Goal: Task Accomplishment & Management: Use online tool/utility

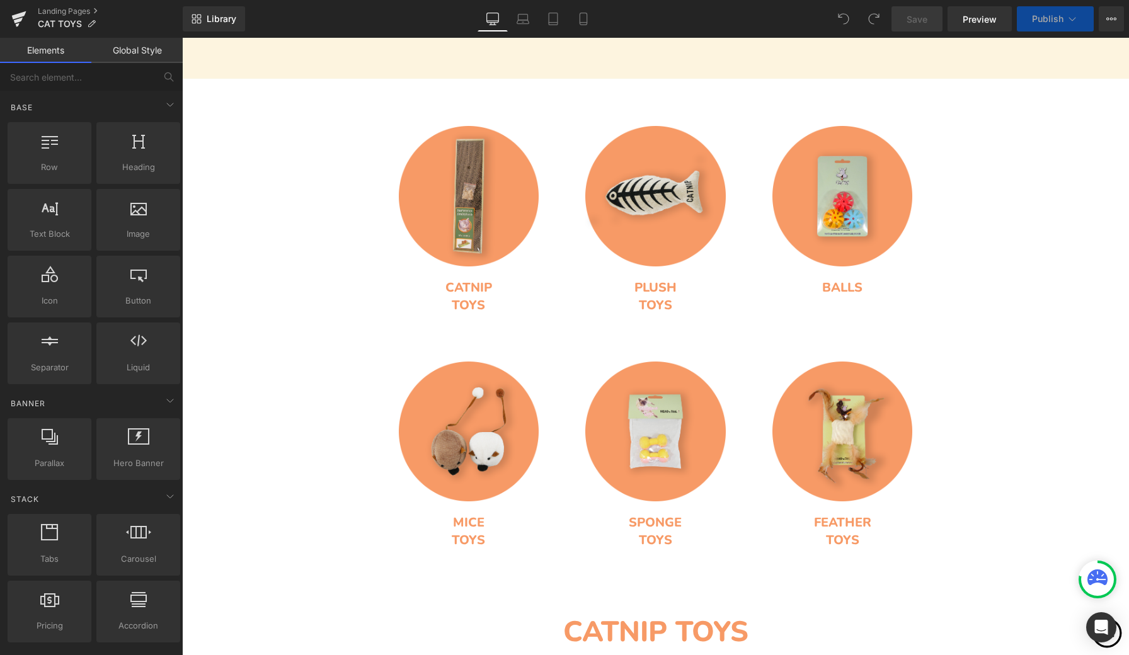
scroll to position [456, 0]
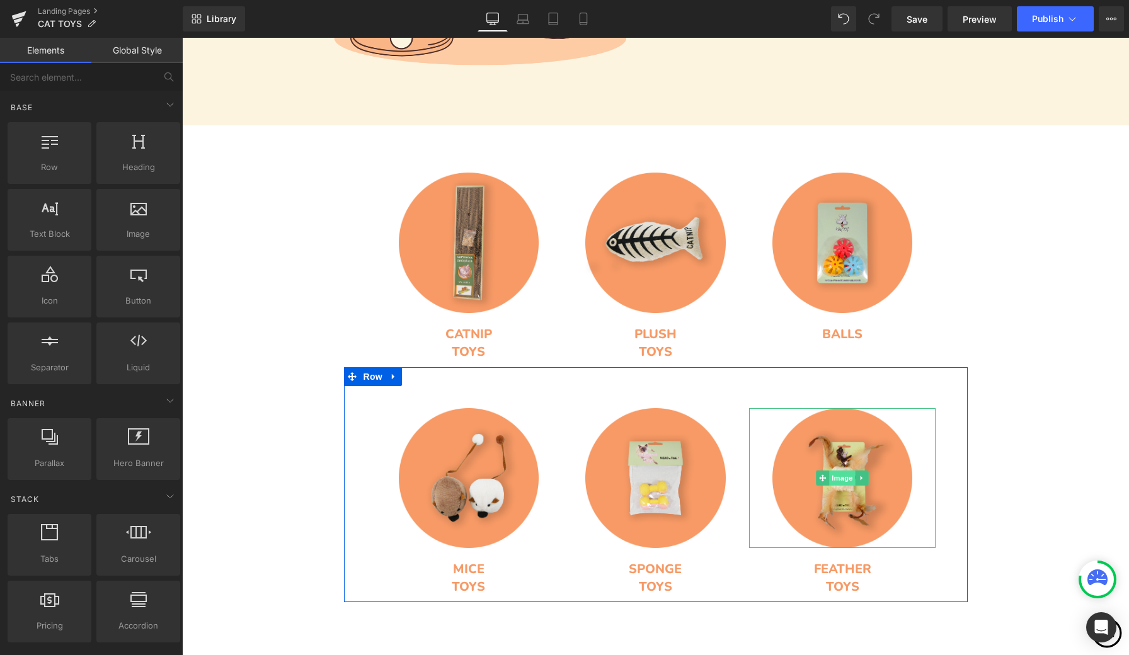
click at [841, 479] on span "Image" at bounding box center [842, 478] width 26 height 15
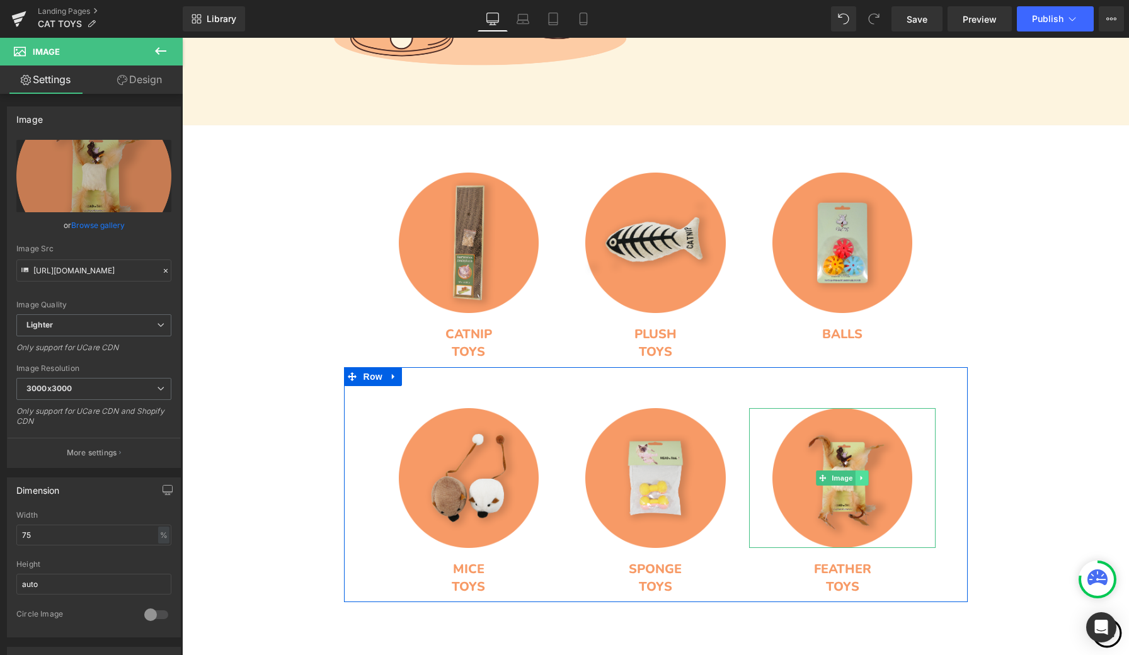
click at [863, 477] on icon at bounding box center [862, 478] width 7 height 8
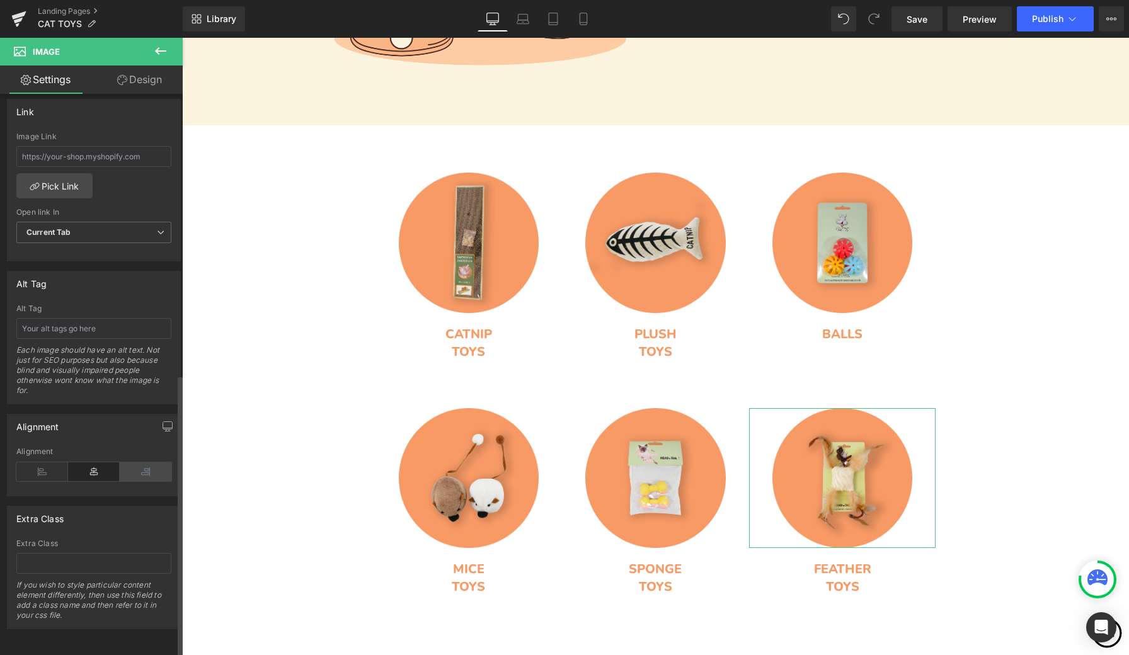
scroll to position [557, 0]
click at [115, 321] on input "text" at bounding box center [93, 328] width 155 height 21
click at [136, 271] on div "Alt Tag" at bounding box center [94, 283] width 173 height 24
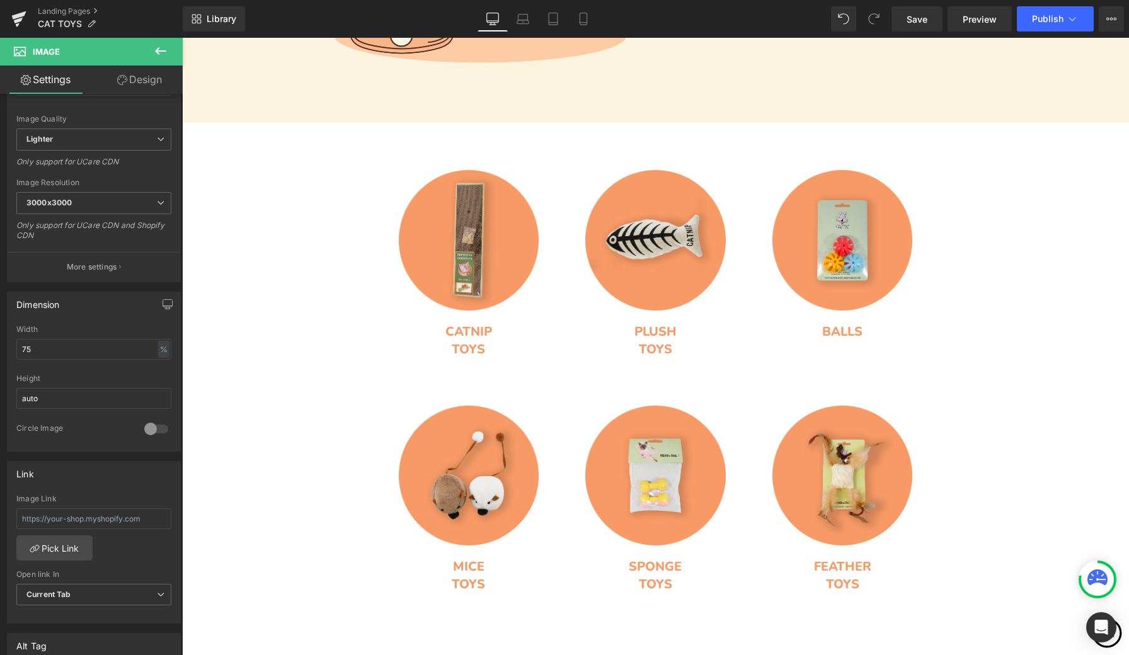
scroll to position [184, 0]
drag, startPoint x: 4, startPoint y: 478, endPoint x: 128, endPoint y: 520, distance: 131.1
click at [128, 520] on input "text" at bounding box center [93, 520] width 155 height 21
click at [151, 520] on input "text" at bounding box center [93, 520] width 155 height 21
click at [127, 516] on input "text" at bounding box center [93, 520] width 155 height 21
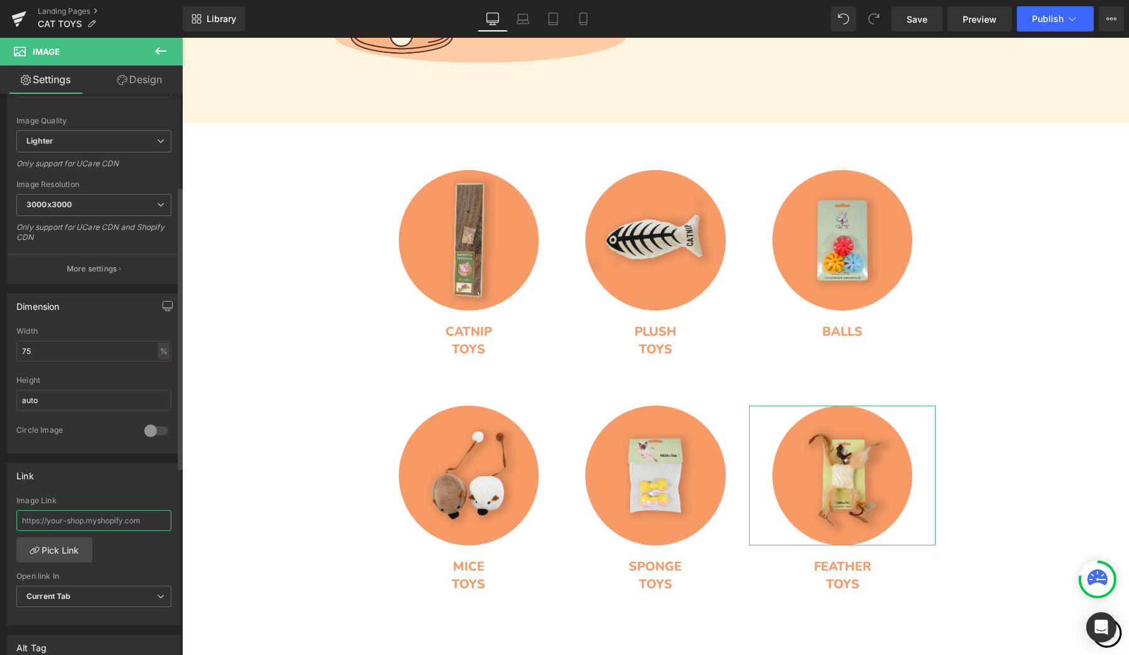
click at [127, 516] on input "text" at bounding box center [93, 520] width 155 height 21
click at [47, 520] on input "text" at bounding box center [93, 520] width 155 height 21
click at [93, 521] on input "text" at bounding box center [93, 520] width 155 height 21
click at [138, 472] on div "Link" at bounding box center [94, 476] width 173 height 24
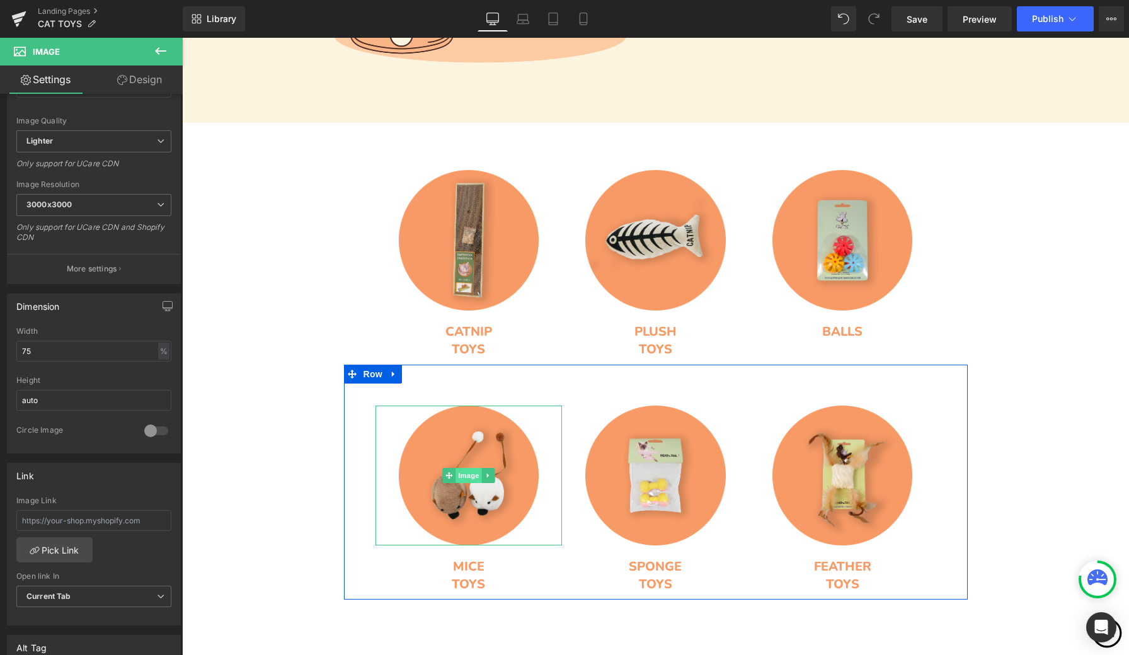
click at [464, 476] on span "Image" at bounding box center [468, 475] width 26 height 15
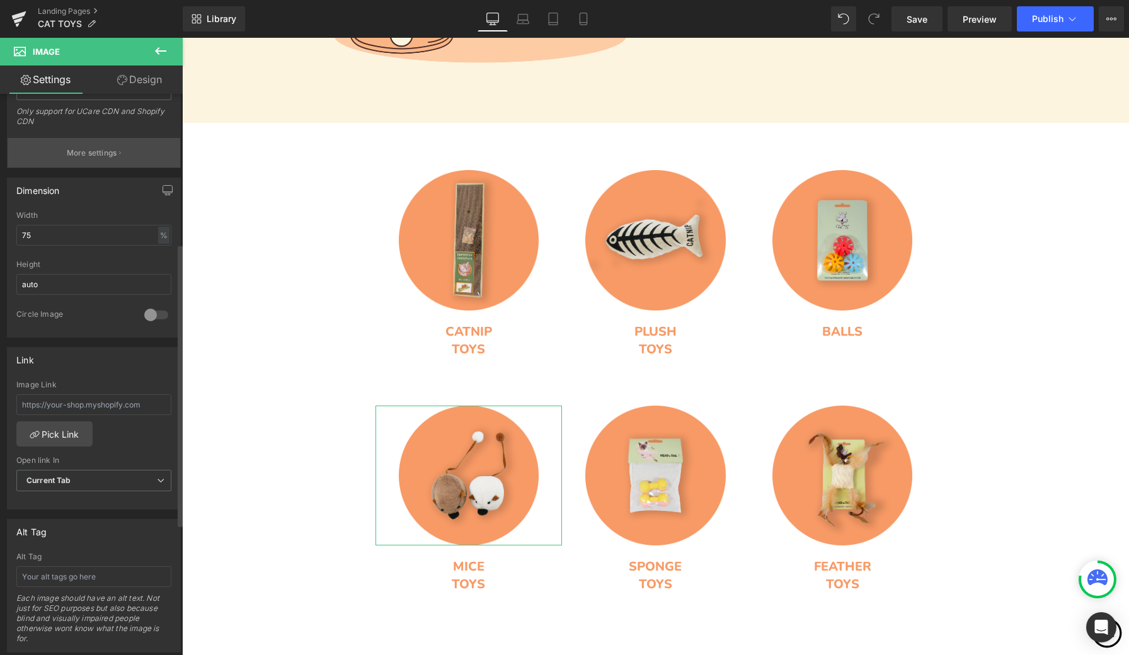
scroll to position [302, 0]
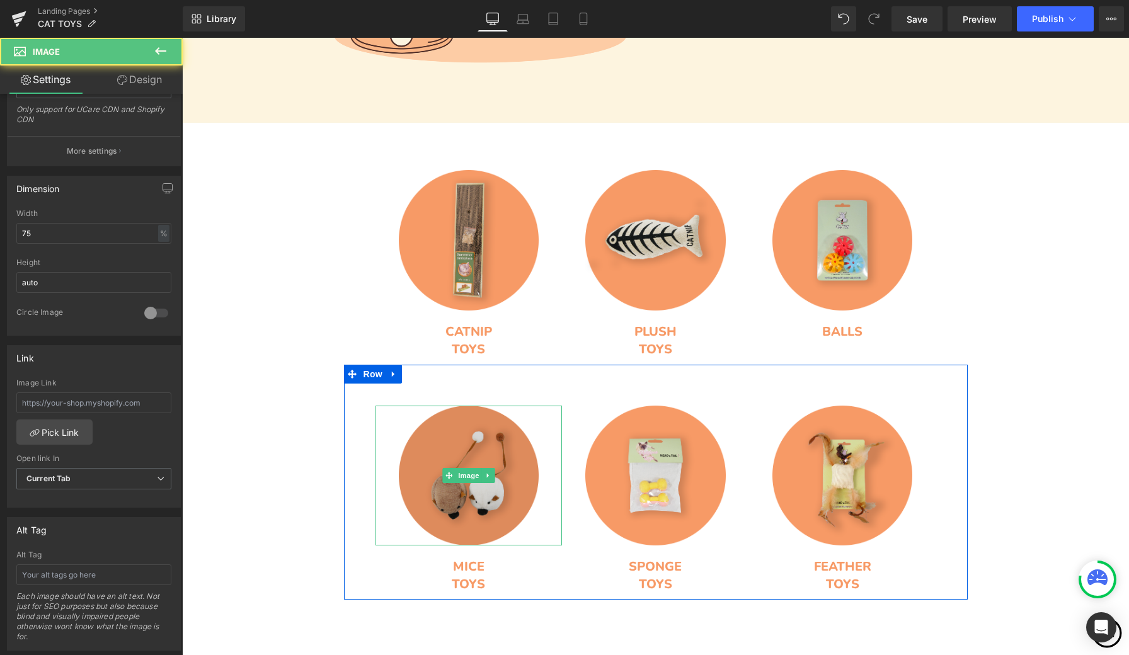
click at [505, 528] on img at bounding box center [469, 476] width 140 height 140
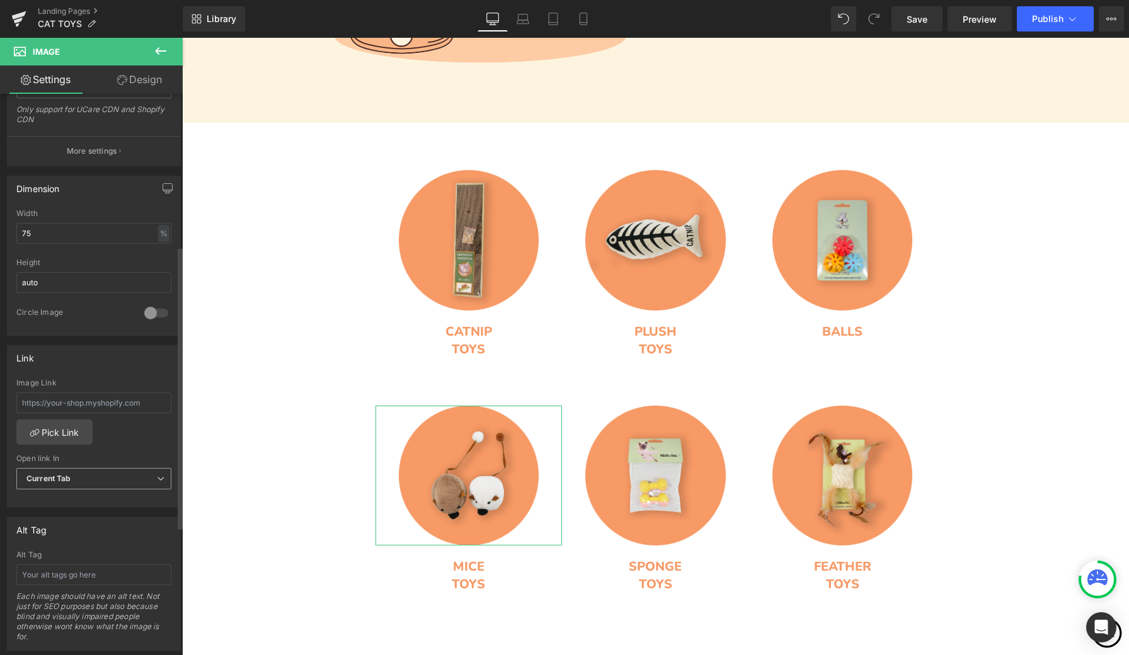
click at [123, 477] on span "Current Tab" at bounding box center [93, 479] width 155 height 22
click at [123, 477] on span "Current Tab" at bounding box center [91, 479] width 150 height 22
click at [76, 435] on link "Pick Link" at bounding box center [54, 431] width 76 height 25
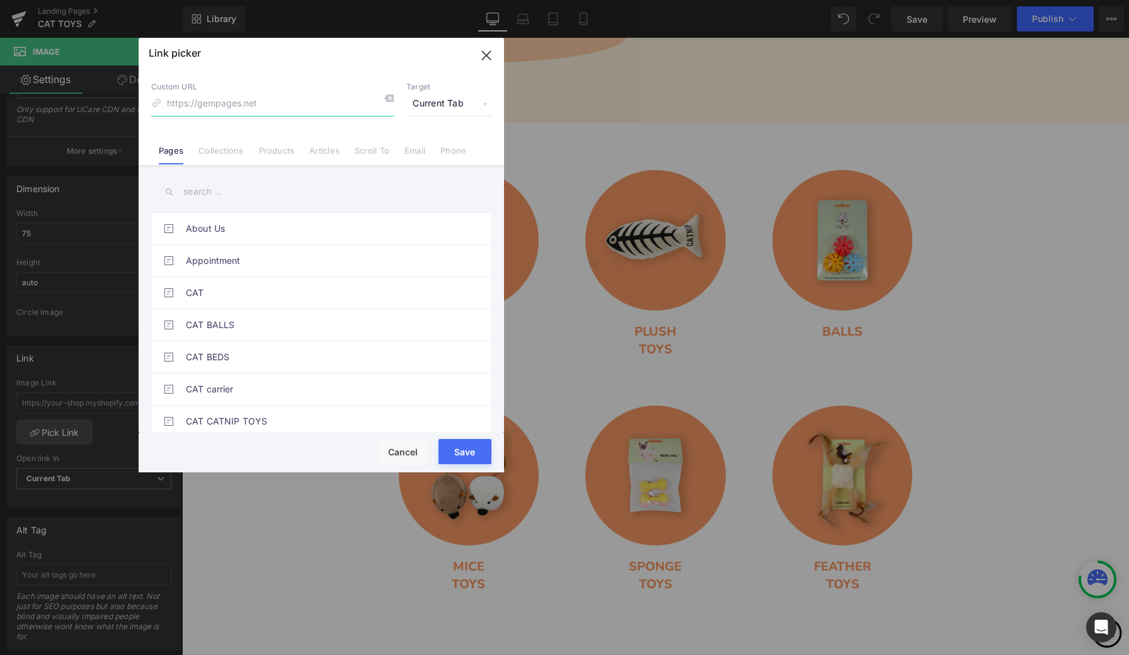
click at [492, 57] on icon "button" at bounding box center [486, 55] width 20 height 20
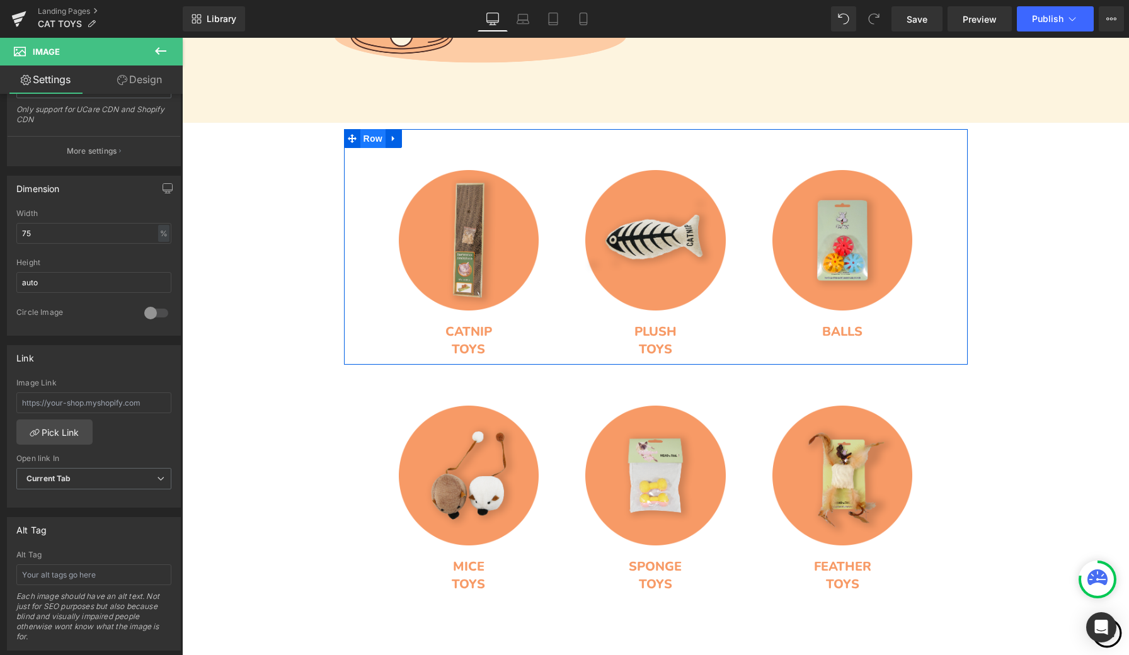
click at [373, 142] on span "Row" at bounding box center [372, 138] width 25 height 19
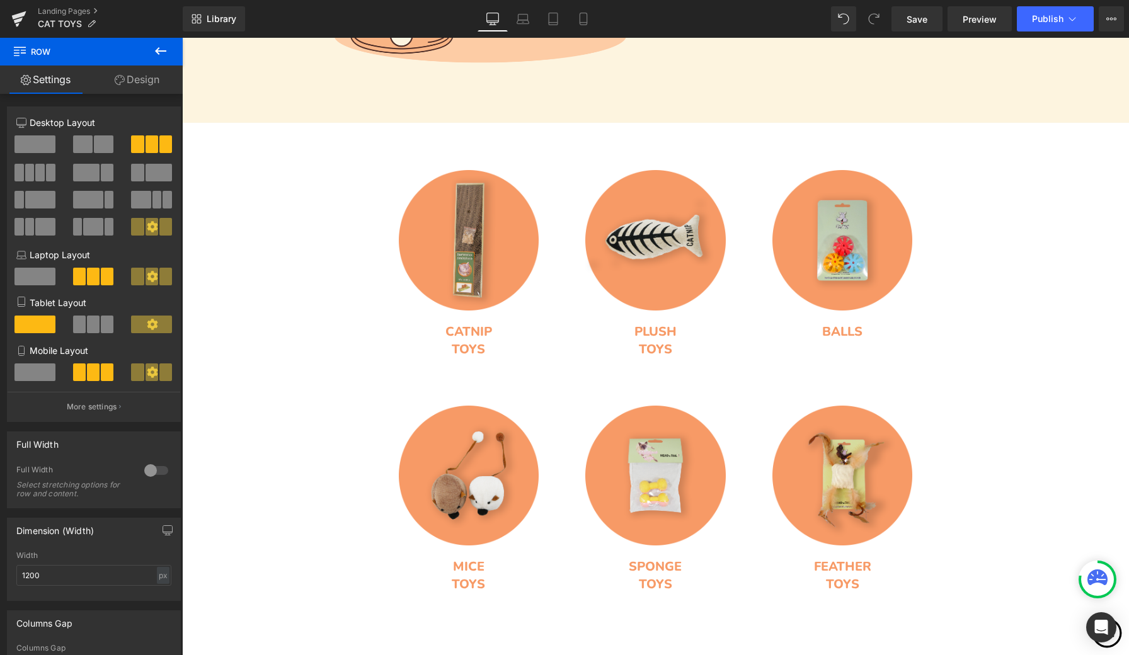
click at [161, 48] on icon at bounding box center [160, 50] width 15 height 15
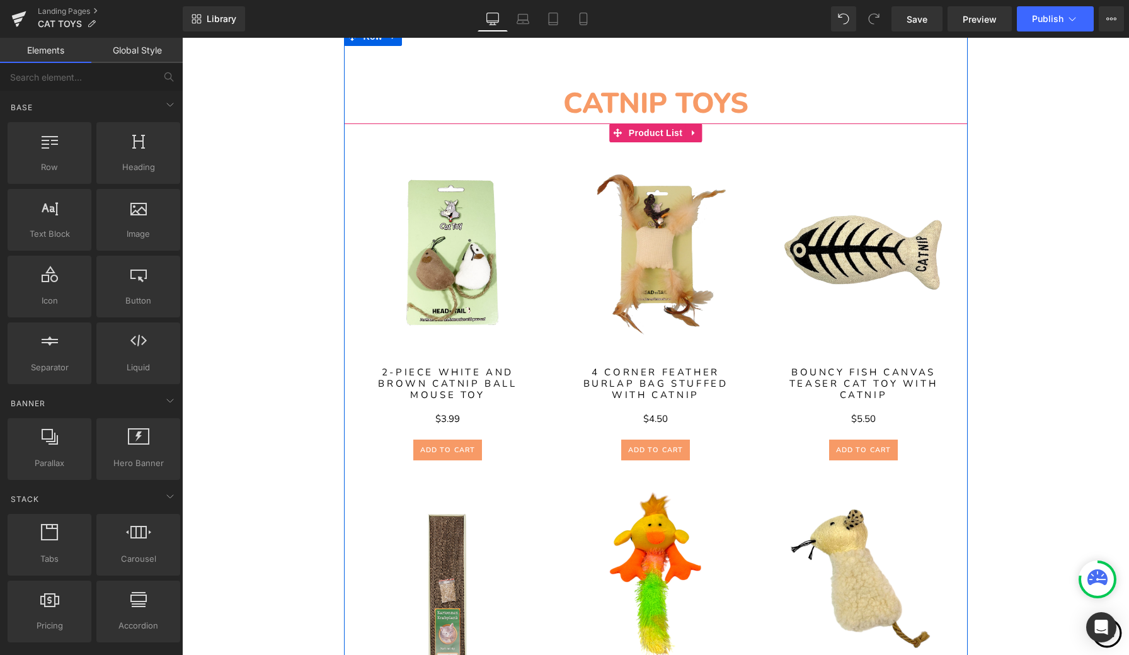
click at [656, 134] on span "Product List" at bounding box center [655, 133] width 60 height 19
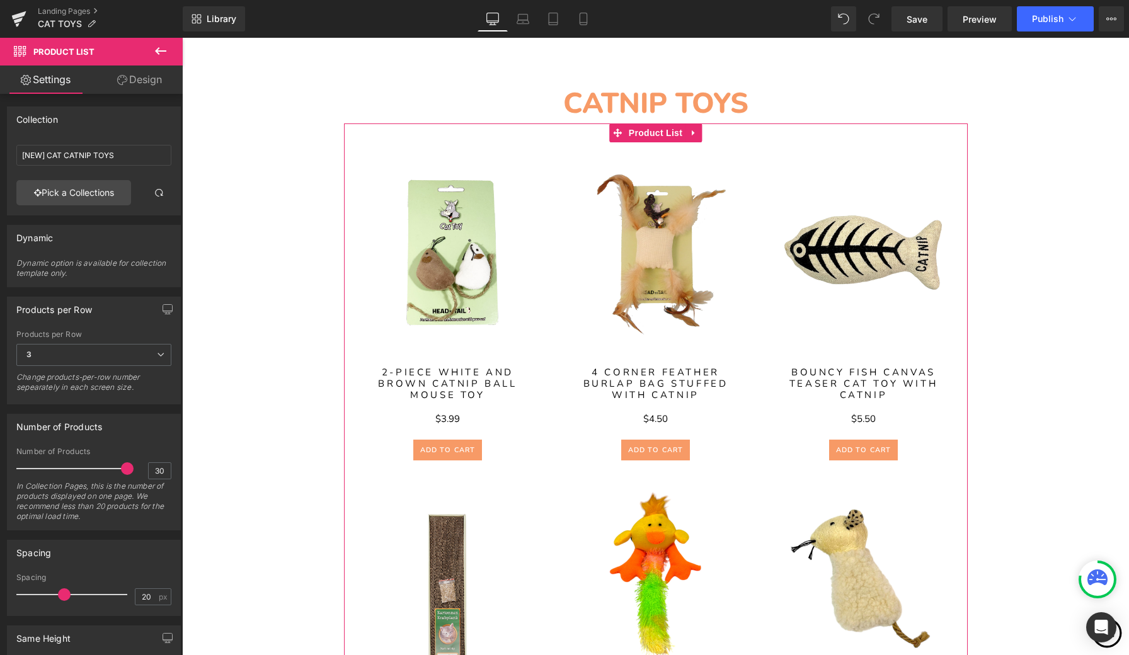
click at [148, 76] on link "Design" at bounding box center [139, 80] width 91 height 28
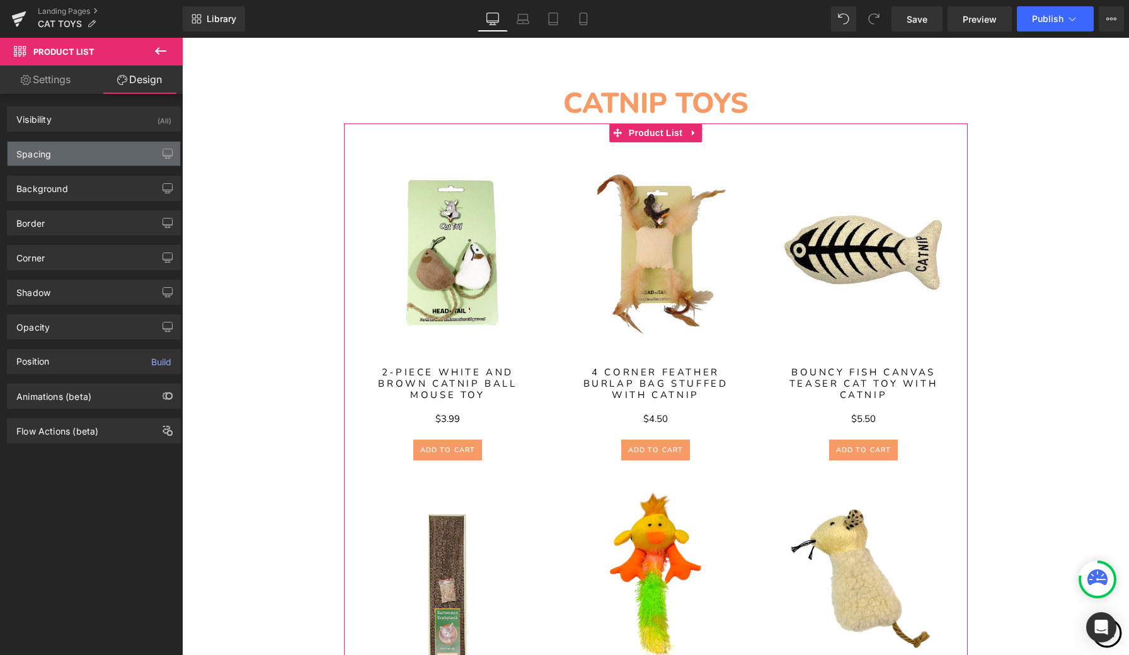
click at [117, 156] on div "Spacing" at bounding box center [94, 154] width 173 height 24
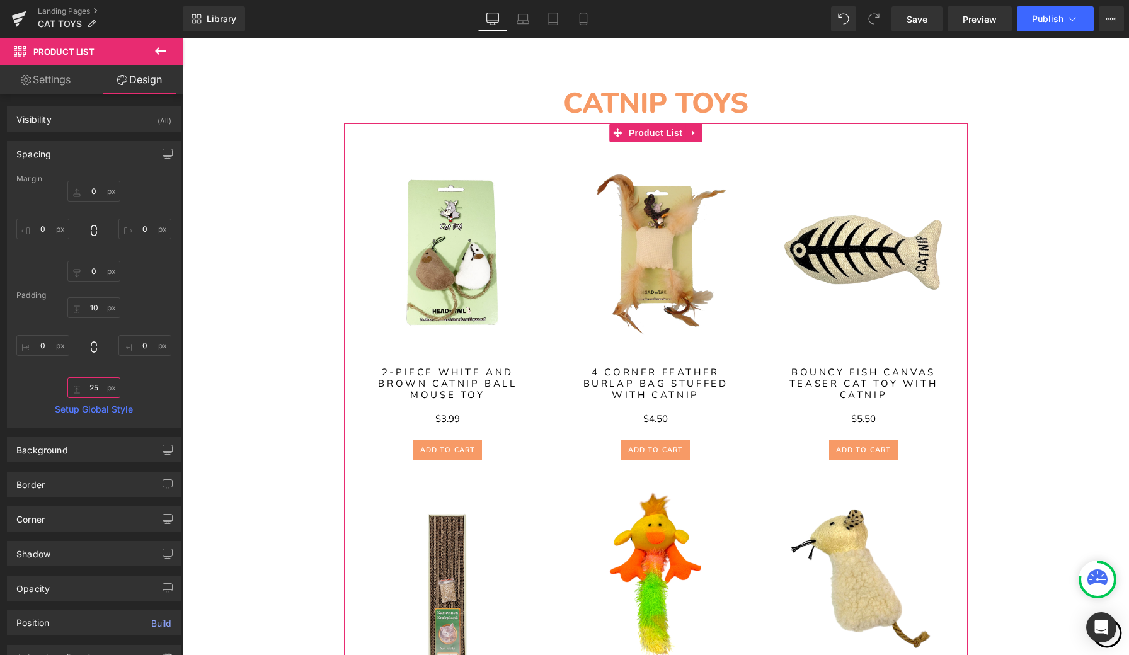
click at [96, 390] on input "25" at bounding box center [93, 387] width 53 height 21
click at [161, 385] on div "10px 10 0px 0 20 20 0px 0" at bounding box center [93, 347] width 155 height 101
click at [96, 385] on input "20" at bounding box center [93, 387] width 53 height 21
click at [154, 385] on div "10px 10 0px 0 25 25 0px 0" at bounding box center [93, 347] width 155 height 101
click at [95, 387] on input "25" at bounding box center [93, 387] width 53 height 21
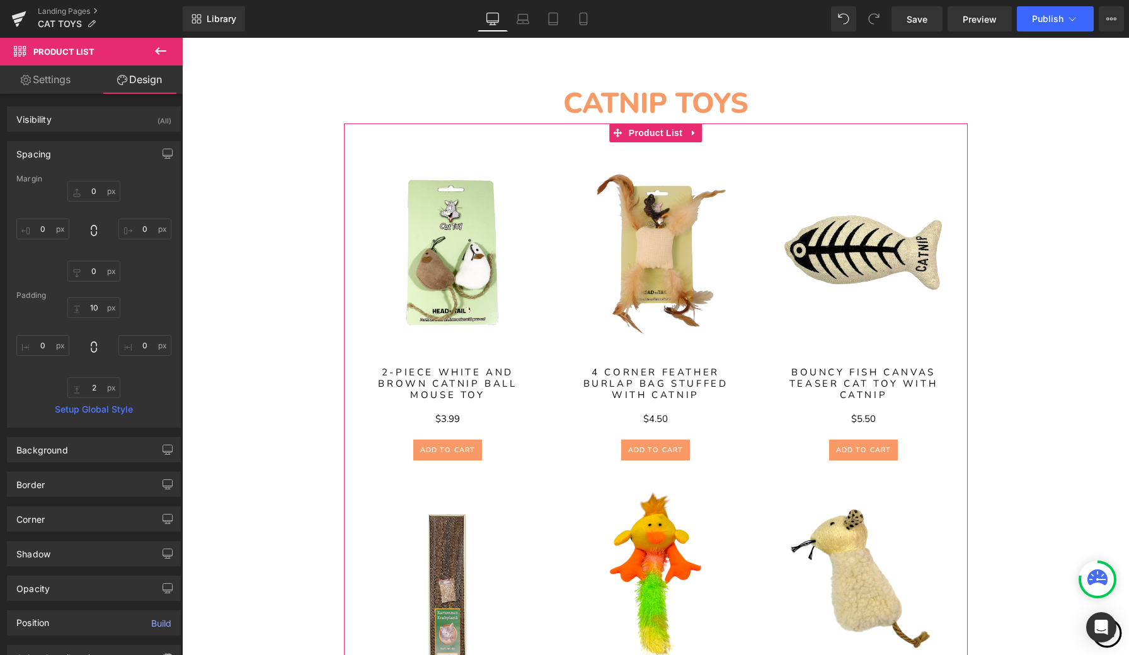
click at [155, 409] on link "Setup Global Style" at bounding box center [93, 409] width 155 height 10
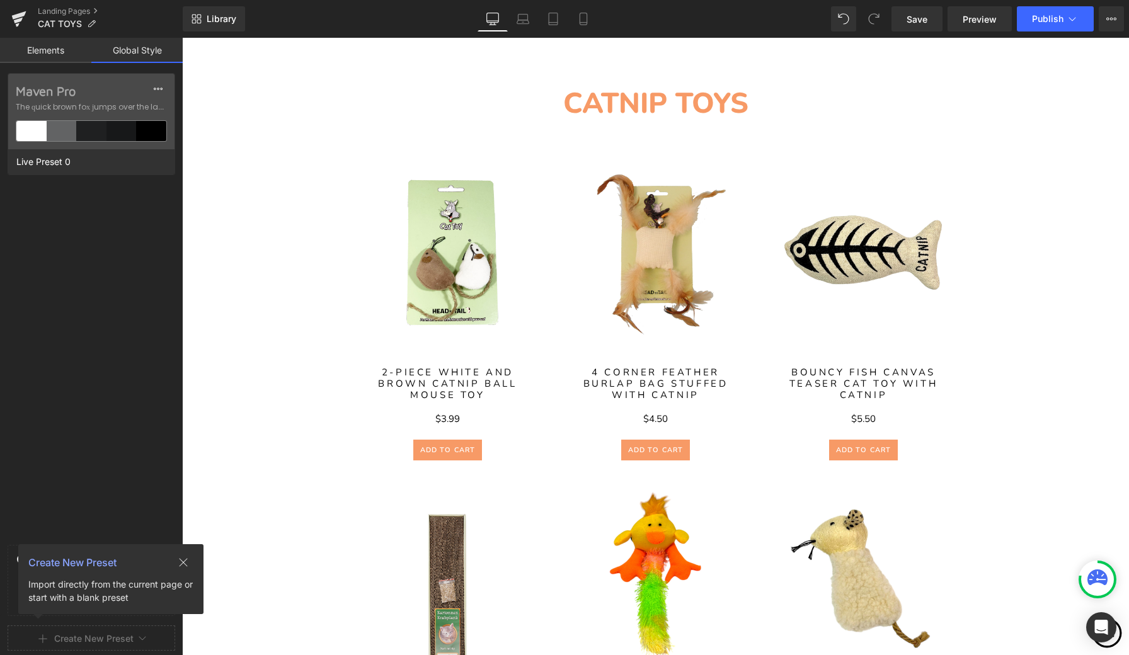
click at [66, 48] on link "Elements" at bounding box center [45, 50] width 91 height 25
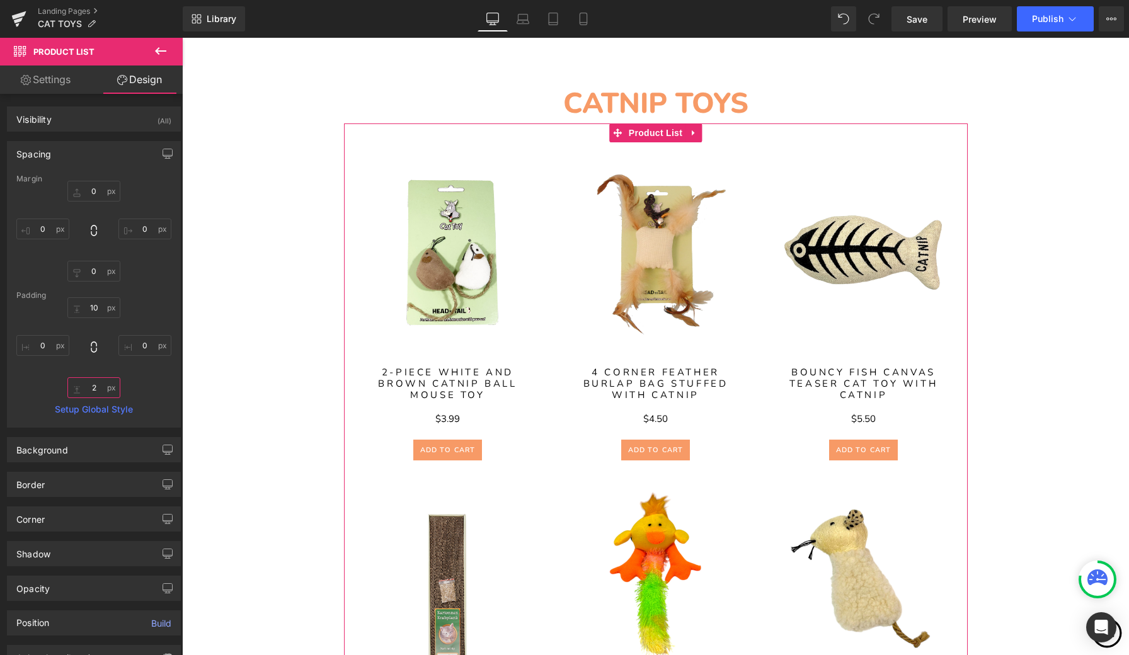
click at [93, 388] on input "2" at bounding box center [93, 387] width 53 height 21
type input "25"
click at [161, 375] on div "10px 10 0px 0 25 25 0px 0" at bounding box center [93, 347] width 155 height 101
click at [98, 310] on input "10" at bounding box center [93, 307] width 53 height 21
type input "1"
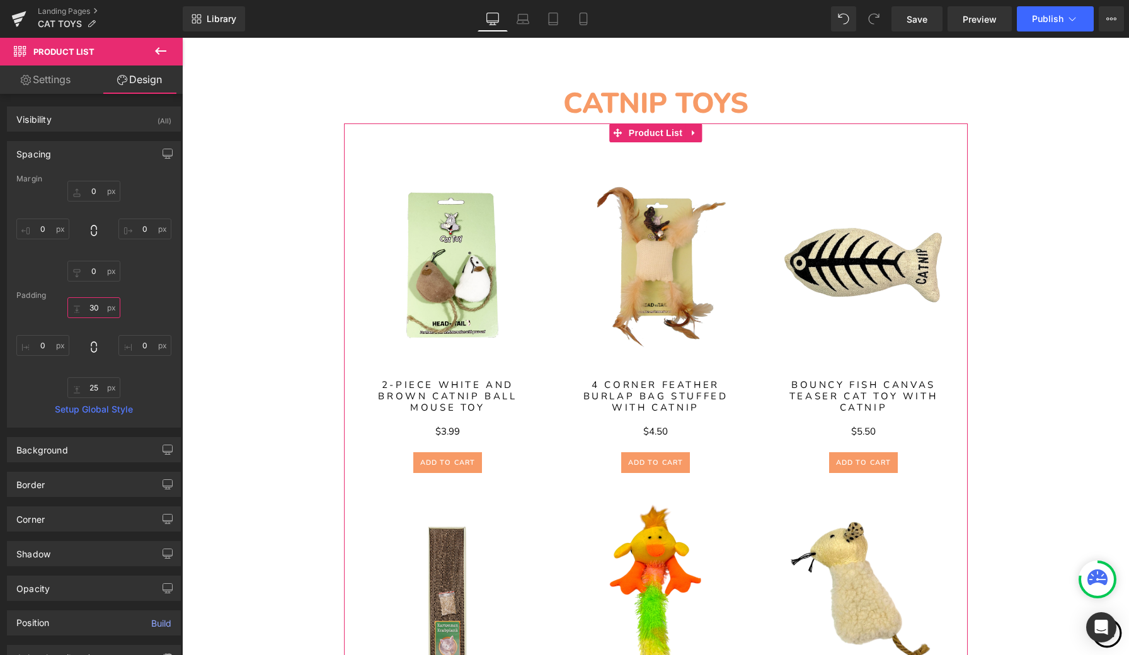
type input "3"
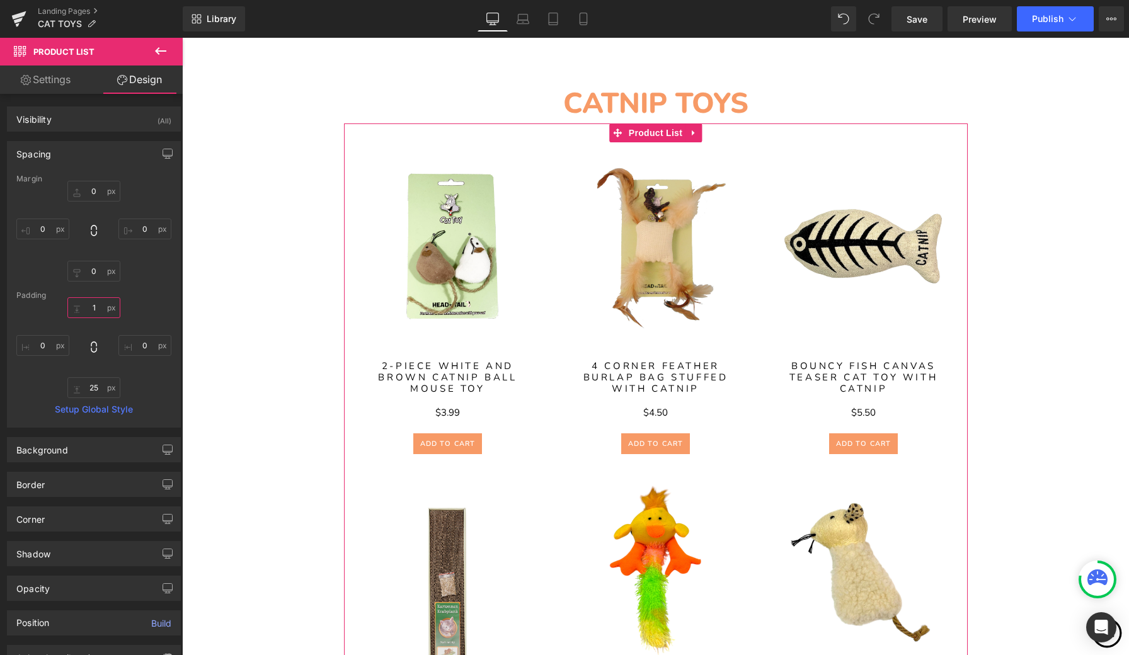
type input "10"
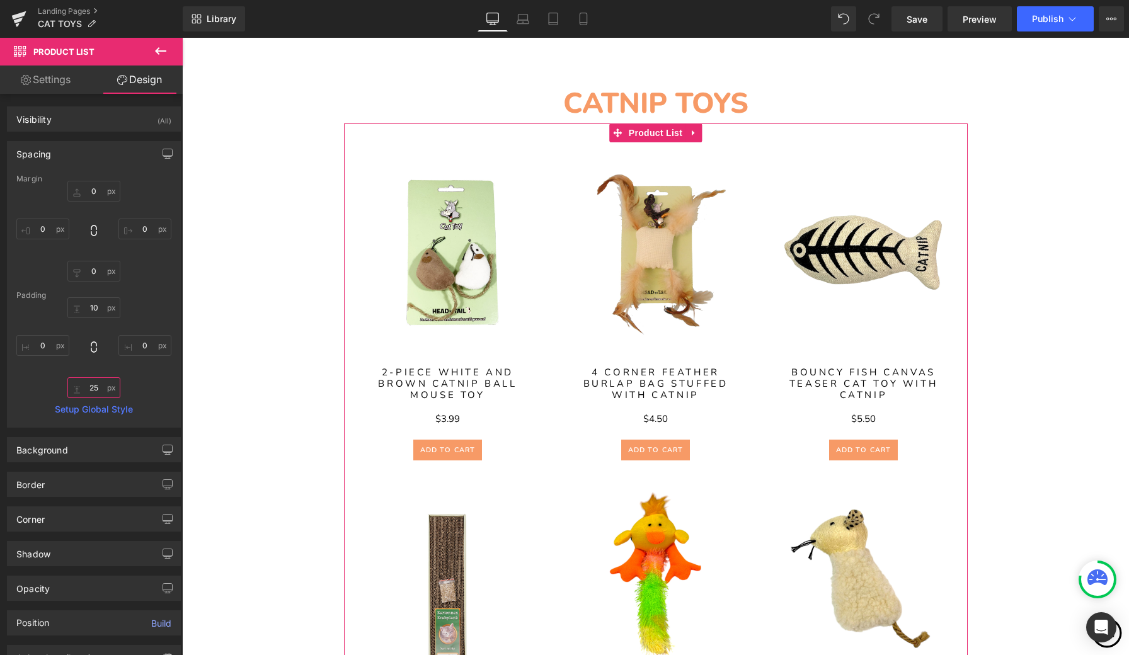
click at [99, 391] on input "25" at bounding box center [93, 387] width 53 height 21
type input "2"
type input "1"
type input "3"
type input "9"
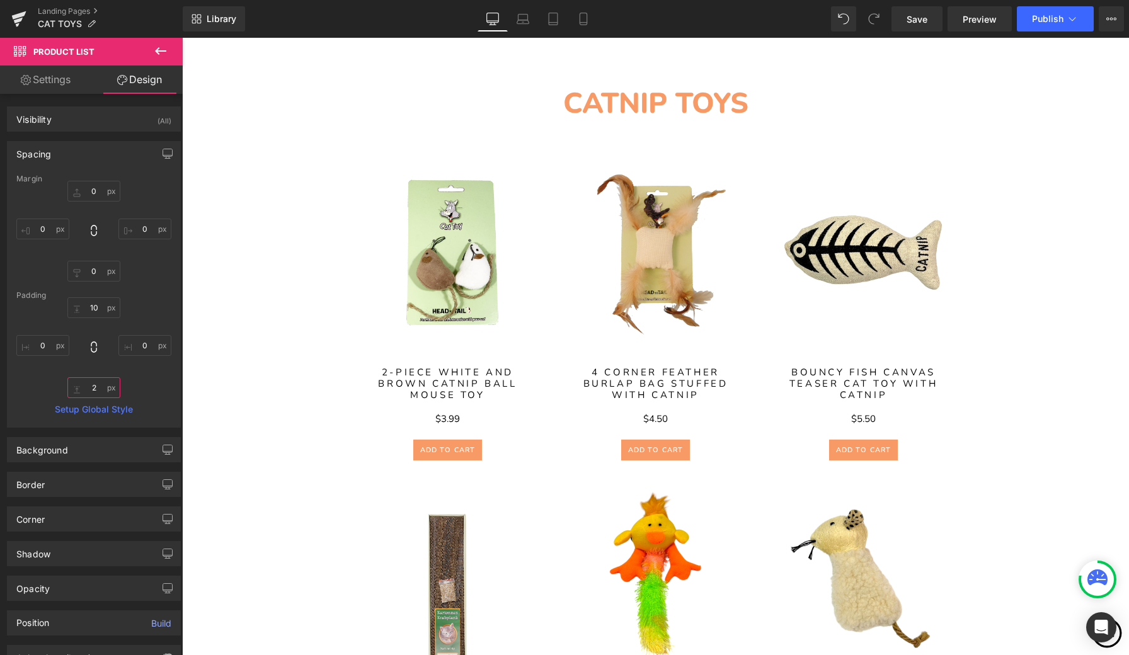
type input "25"
click at [149, 314] on div "10 10 0px 0 25 25 0px 0" at bounding box center [93, 347] width 155 height 101
click at [98, 271] on input "0" at bounding box center [93, 271] width 53 height 21
click at [161, 260] on div "0px 0 0px 0 25 25 0px 0" at bounding box center [93, 231] width 155 height 101
click at [96, 271] on input "25" at bounding box center [93, 271] width 53 height 21
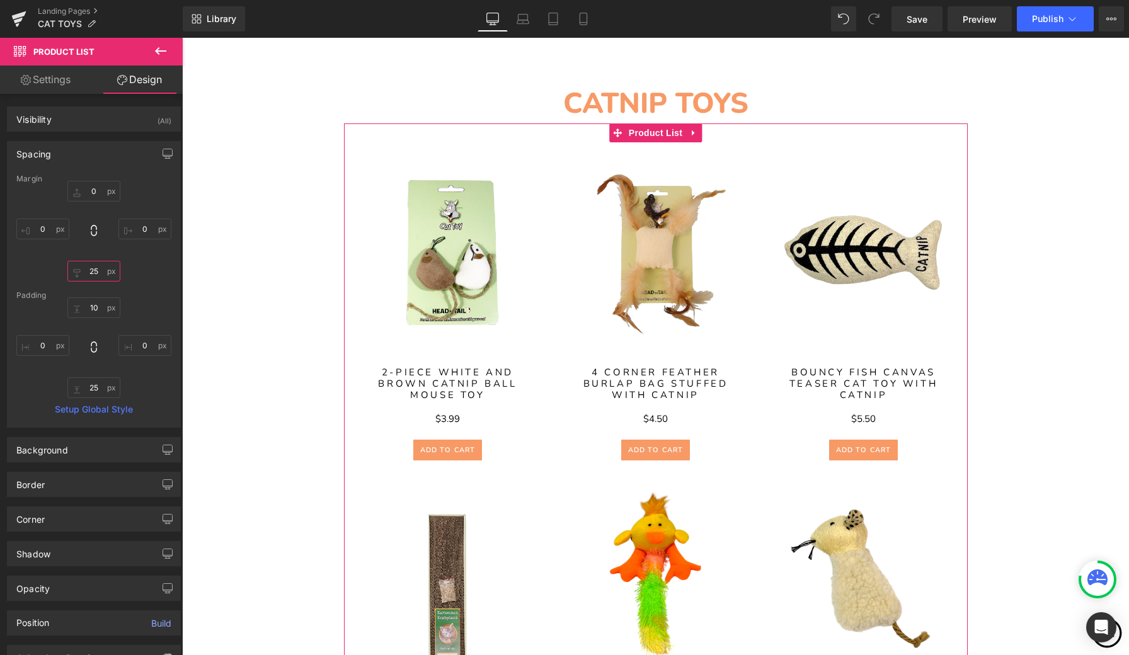
type input "2"
click at [162, 274] on div "0px 0 0px 0 0px 0" at bounding box center [93, 231] width 155 height 101
click at [115, 155] on div "Spacing" at bounding box center [94, 154] width 173 height 24
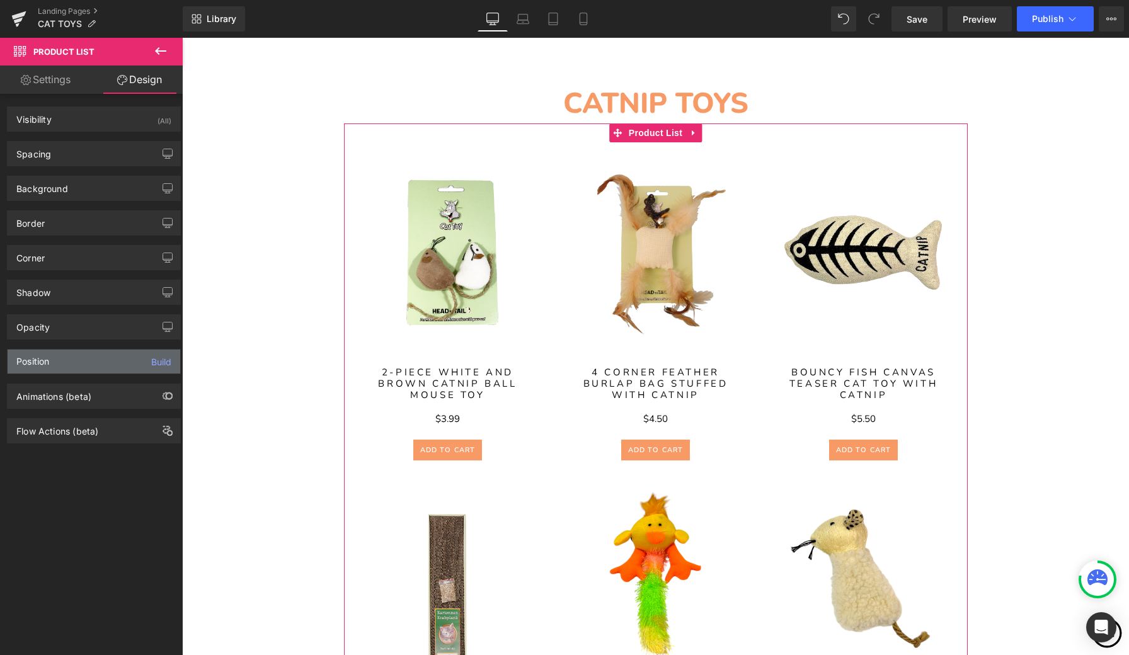
click at [89, 355] on div "Position Build" at bounding box center [94, 362] width 173 height 24
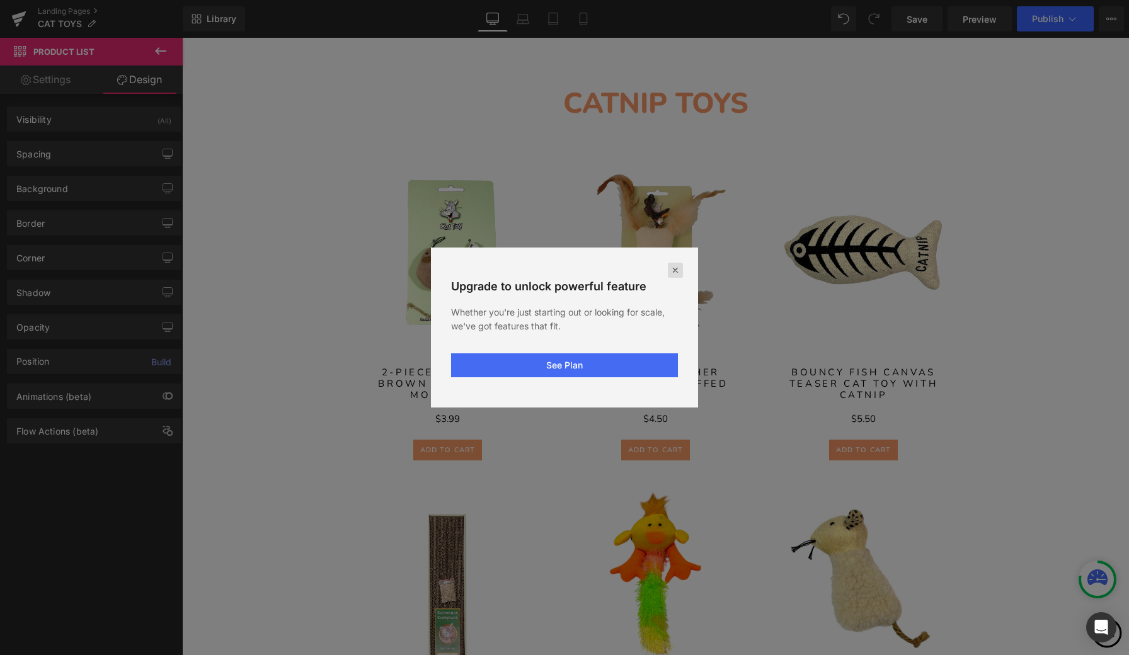
click at [676, 268] on icon at bounding box center [675, 270] width 10 height 10
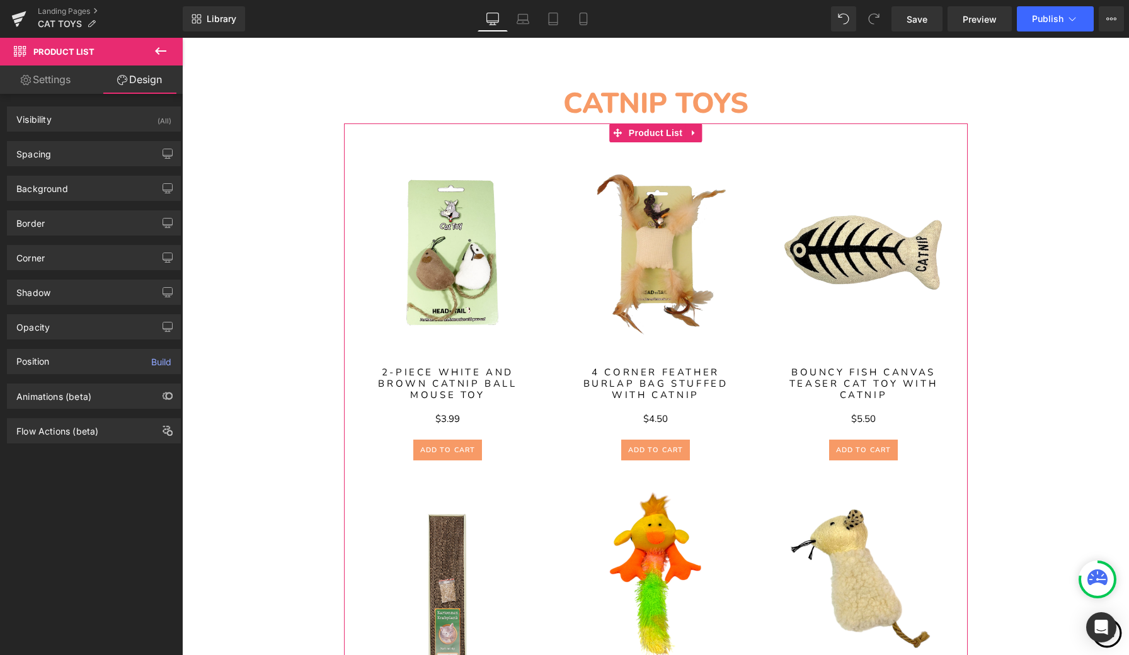
click at [56, 83] on link "Settings" at bounding box center [45, 80] width 91 height 28
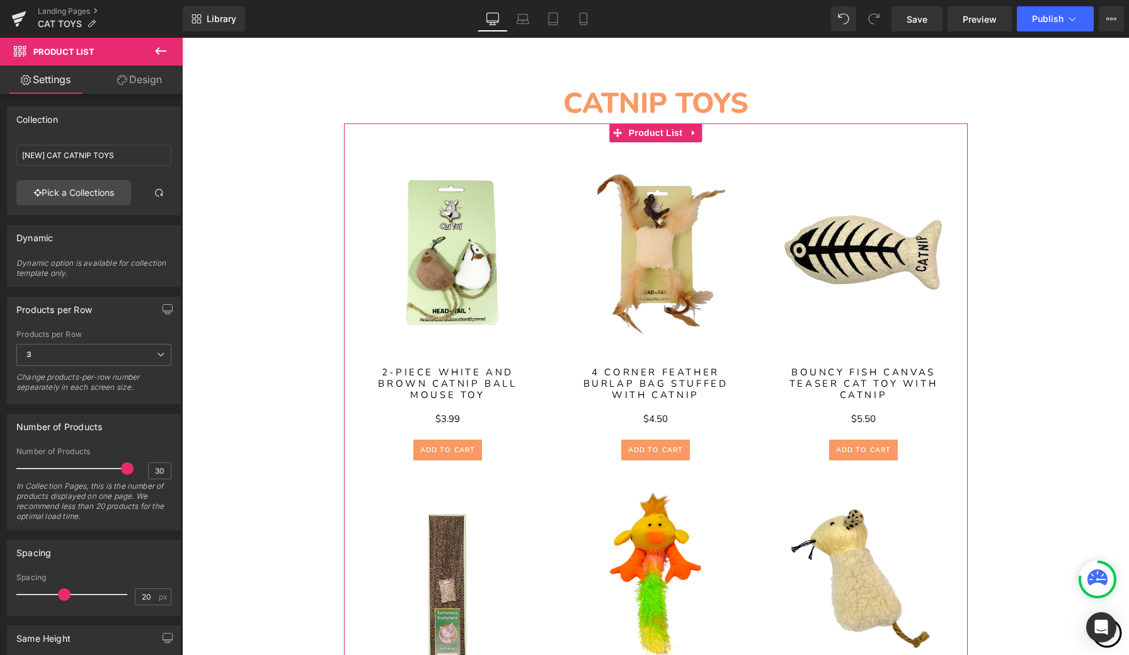
click at [139, 82] on link "Design" at bounding box center [139, 80] width 91 height 28
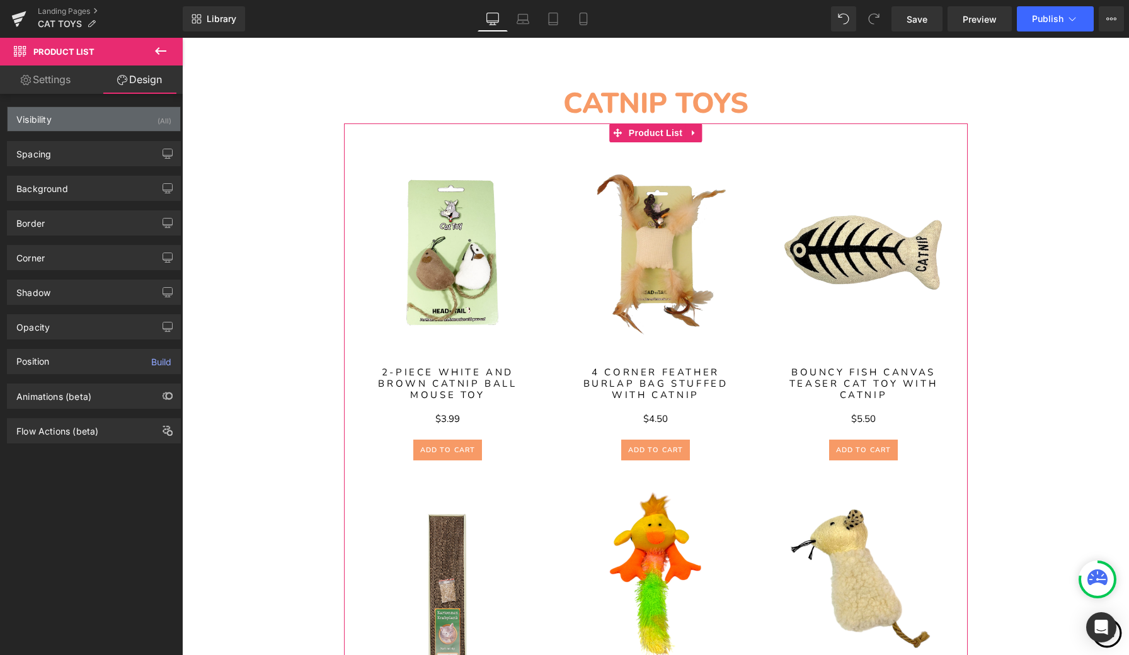
click at [77, 120] on div "Visibility (All)" at bounding box center [94, 119] width 173 height 24
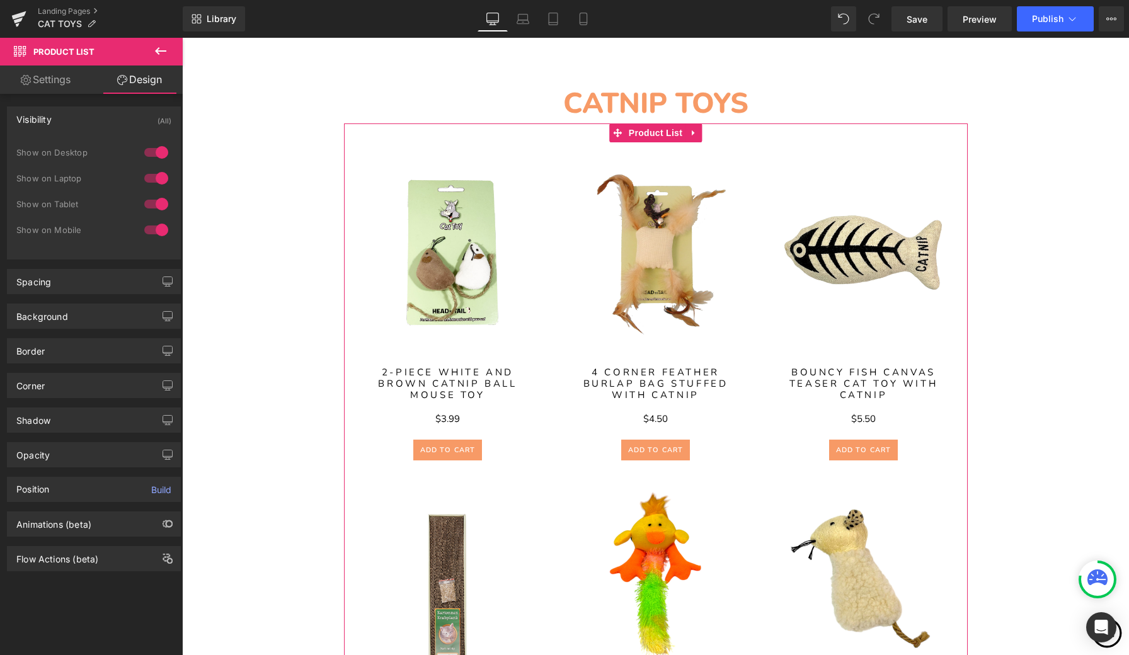
click at [110, 121] on div "Visibility (All)" at bounding box center [94, 119] width 173 height 24
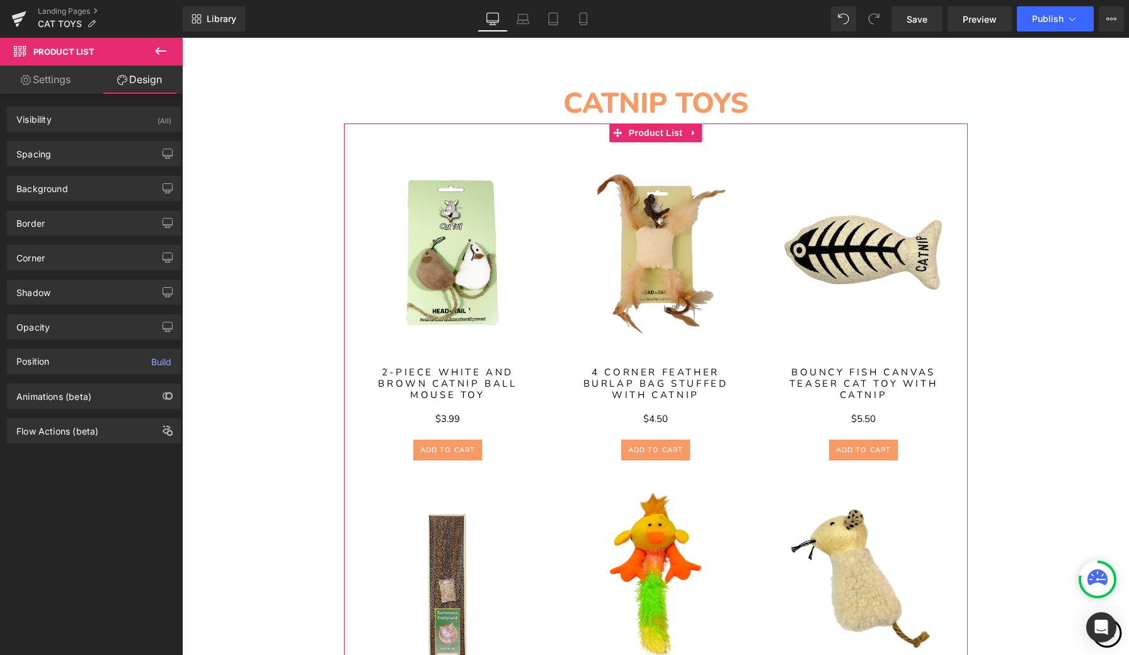
click at [59, 77] on link "Settings" at bounding box center [45, 80] width 91 height 28
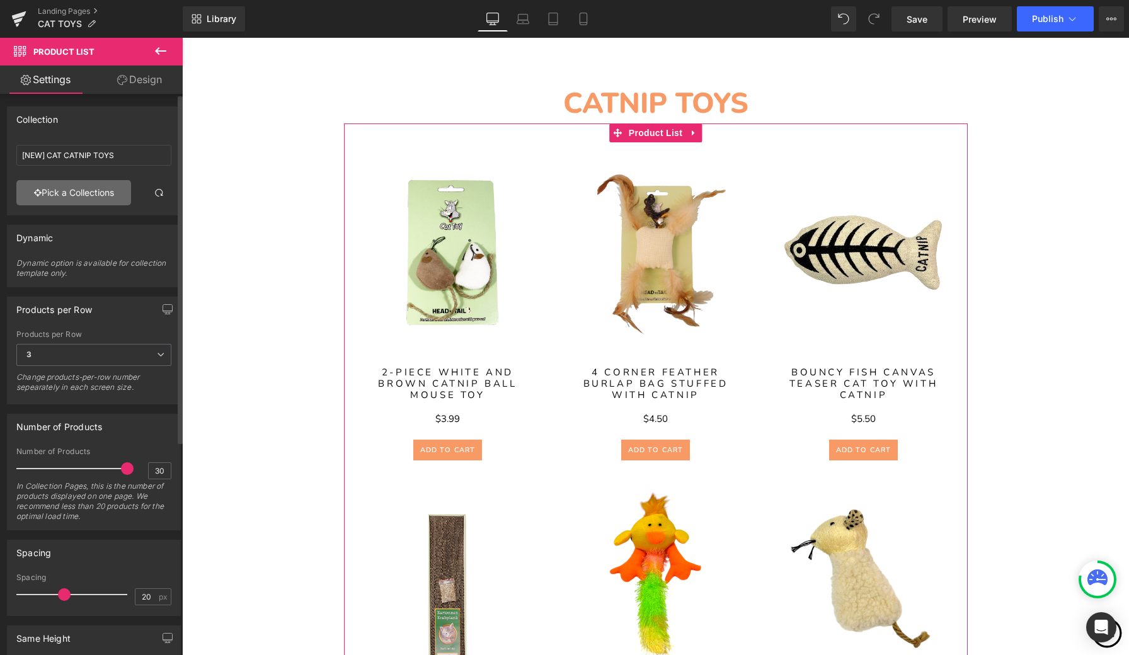
click at [111, 194] on link "Pick a Collections" at bounding box center [73, 192] width 115 height 25
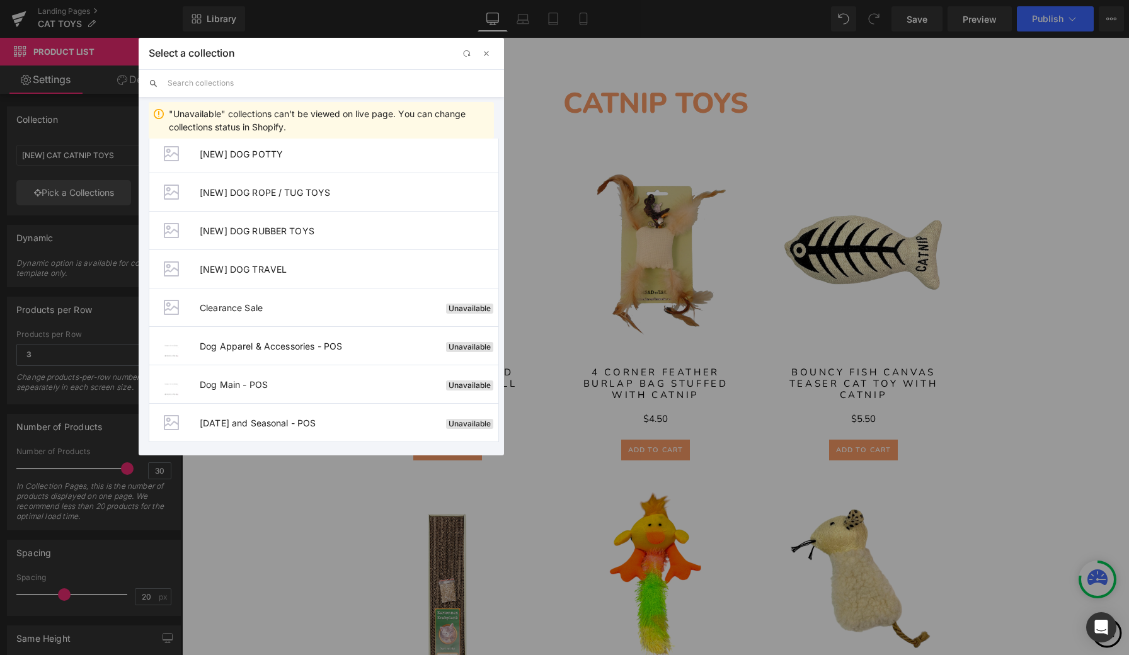
scroll to position [1815, 0]
click at [490, 54] on span "button" at bounding box center [486, 53] width 10 height 10
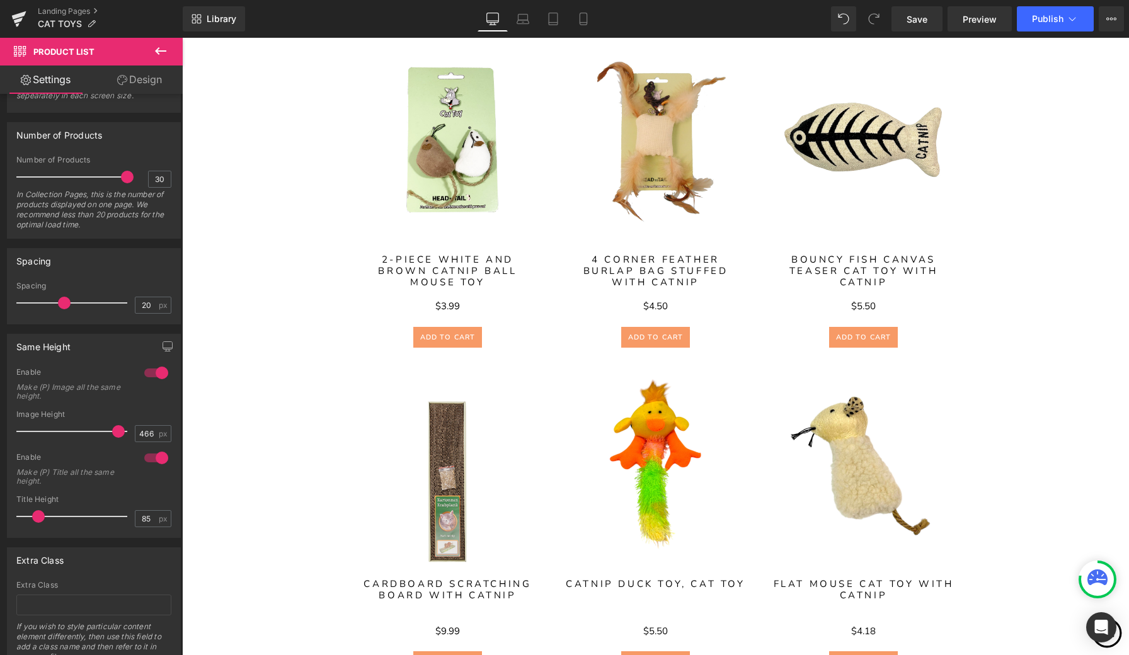
scroll to position [1139, 0]
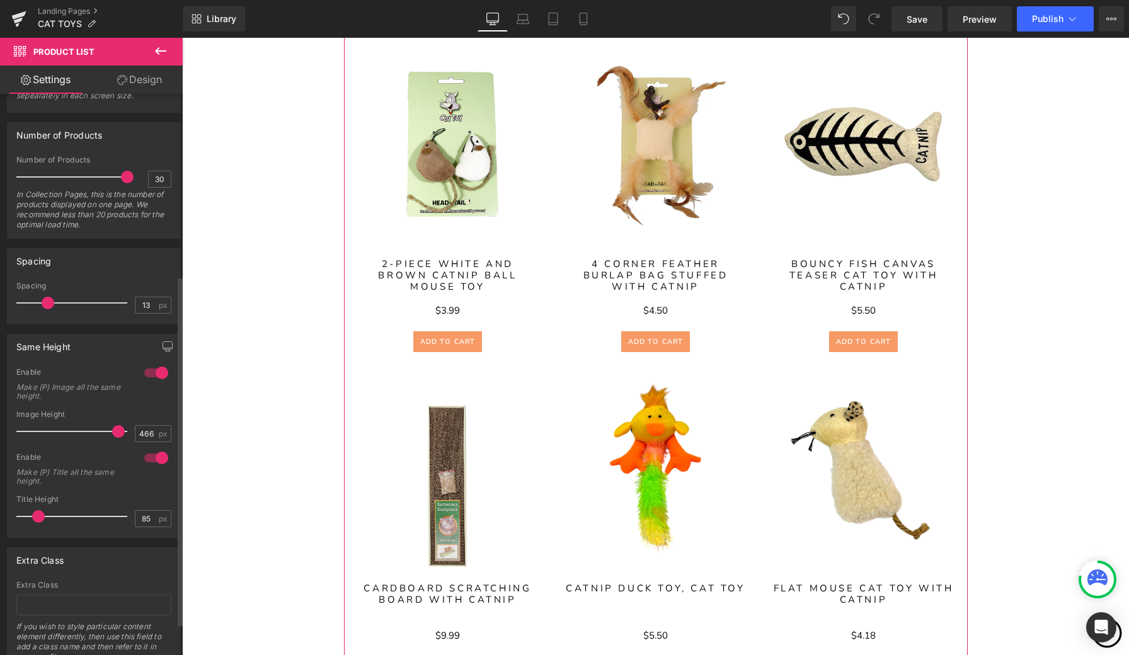
drag, startPoint x: 62, startPoint y: 301, endPoint x: 48, endPoint y: 302, distance: 13.9
click at [48, 302] on span at bounding box center [48, 303] width 13 height 13
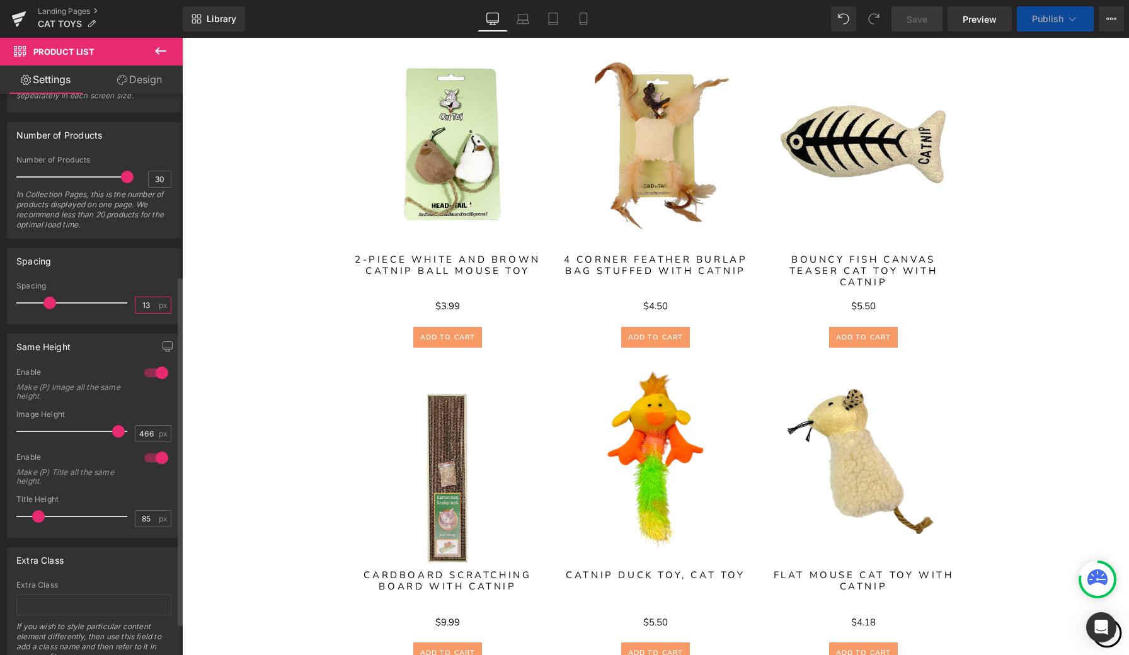
click at [147, 305] on input "13" at bounding box center [146, 305] width 22 height 16
type input "1"
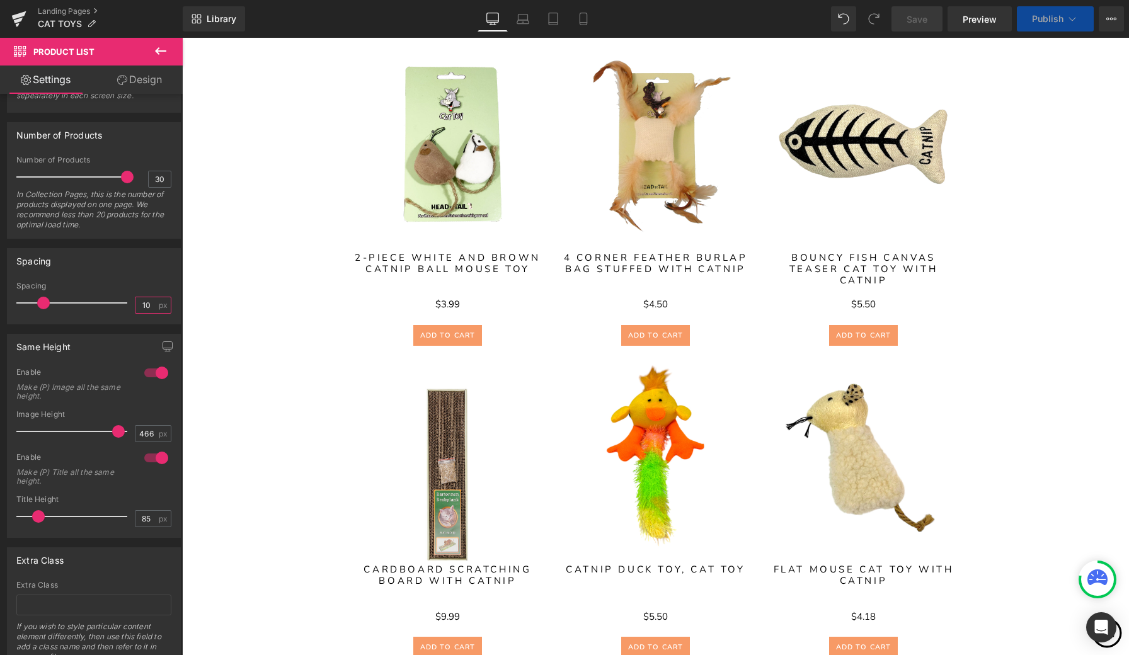
type input "1"
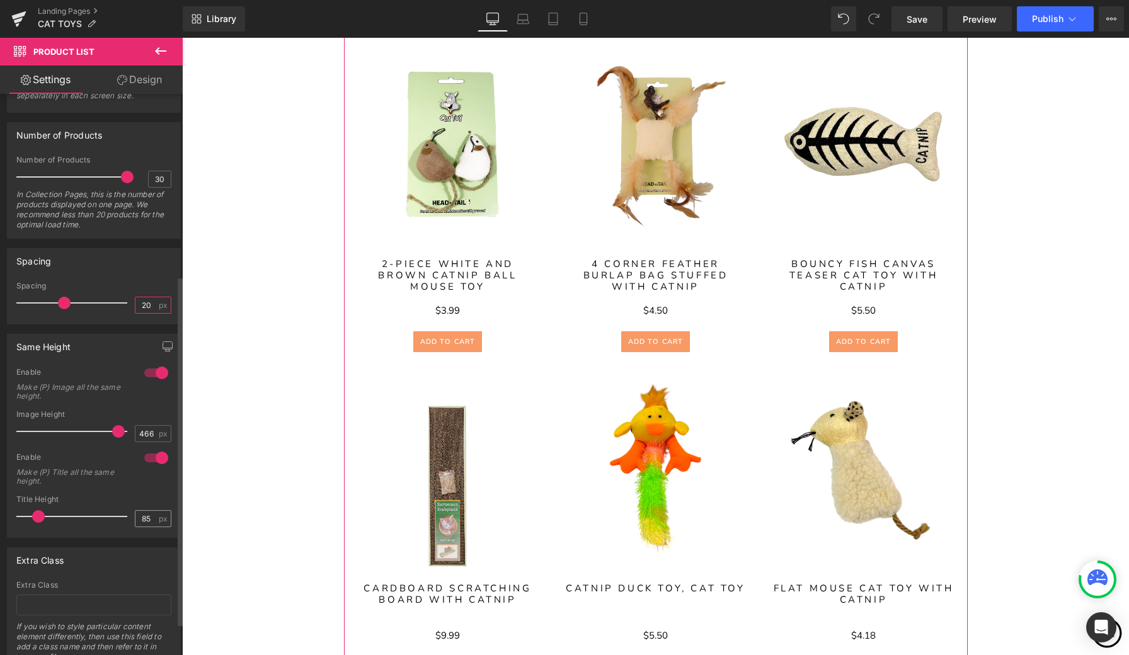
type input "20"
click at [149, 519] on input "85" at bounding box center [146, 519] width 22 height 16
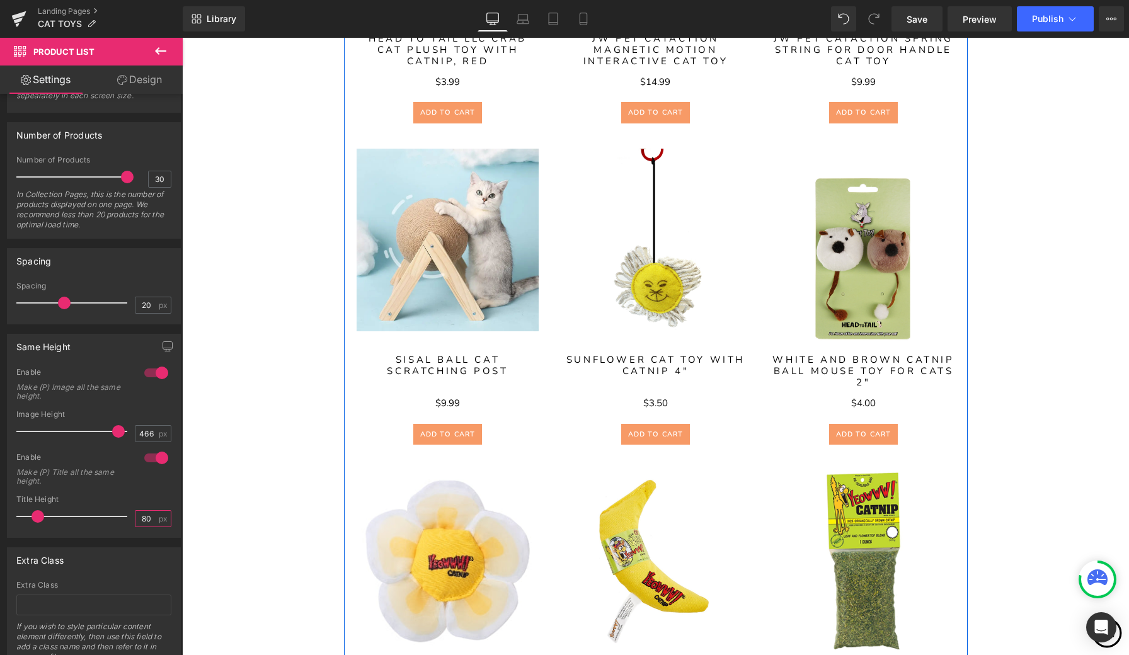
scroll to position [2000, 0]
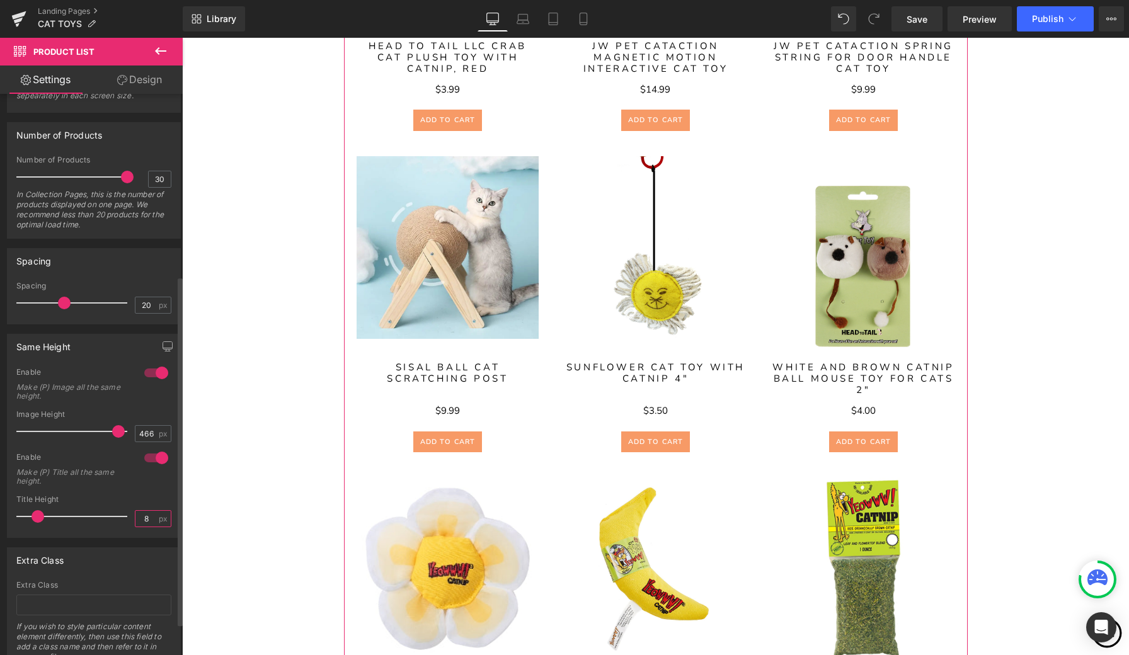
type input "85"
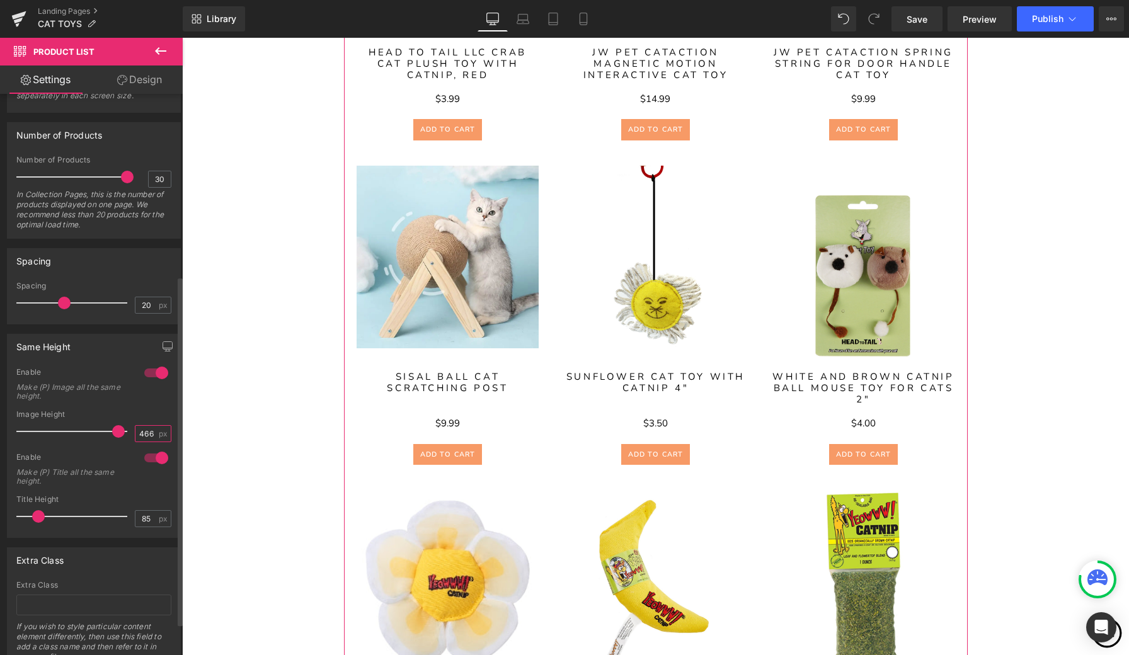
click at [151, 435] on input "466" at bounding box center [146, 434] width 22 height 16
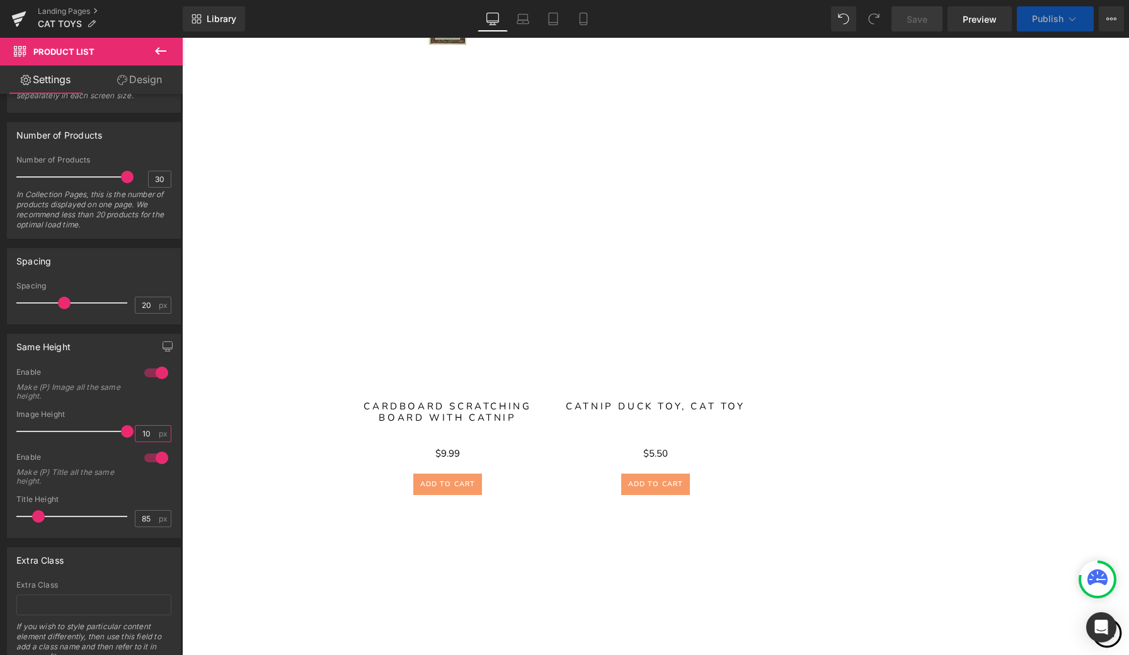
type input "1"
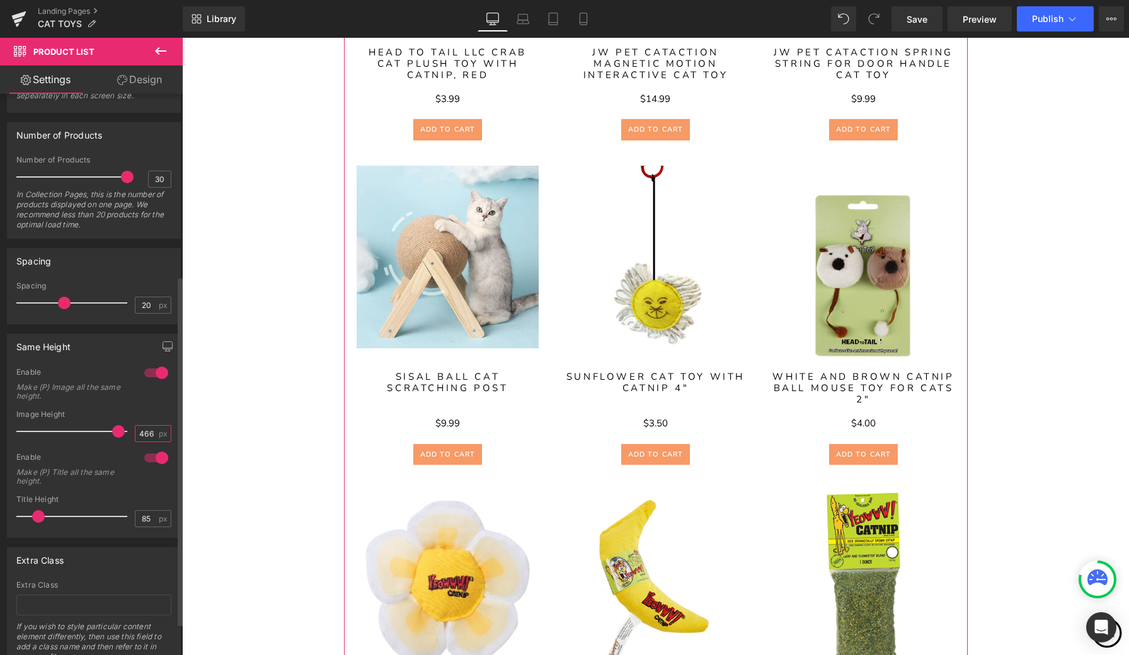
type input "466"
click at [157, 400] on div "Enable Make (P) Image all the same height." at bounding box center [93, 388] width 155 height 43
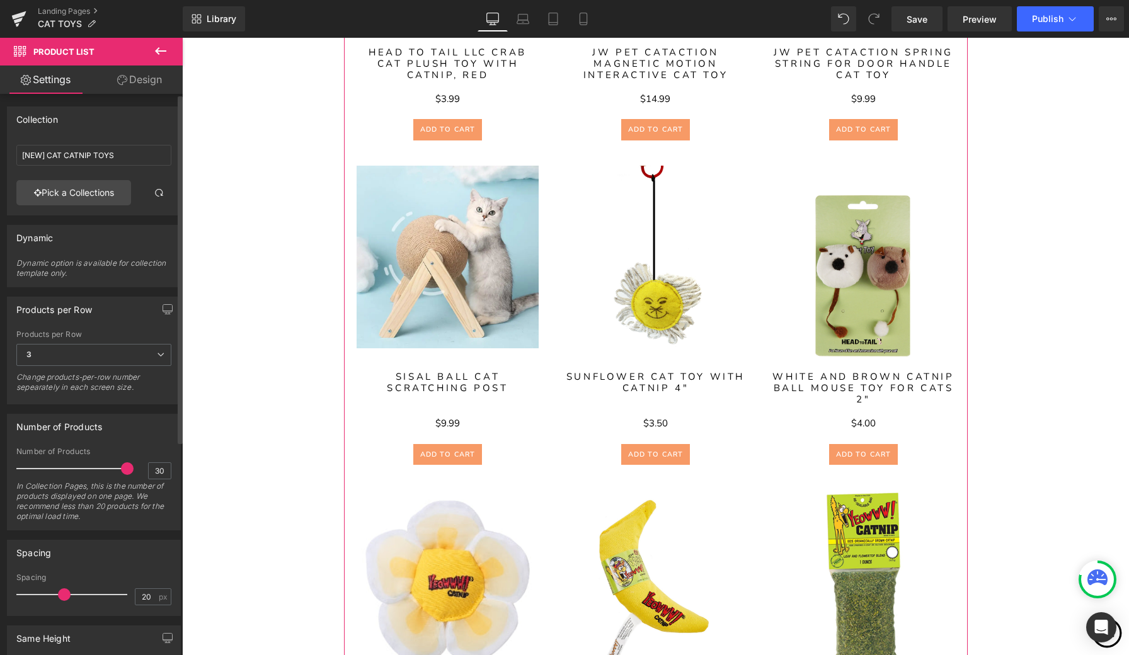
scroll to position [0, 0]
click at [160, 52] on icon at bounding box center [160, 51] width 11 height 8
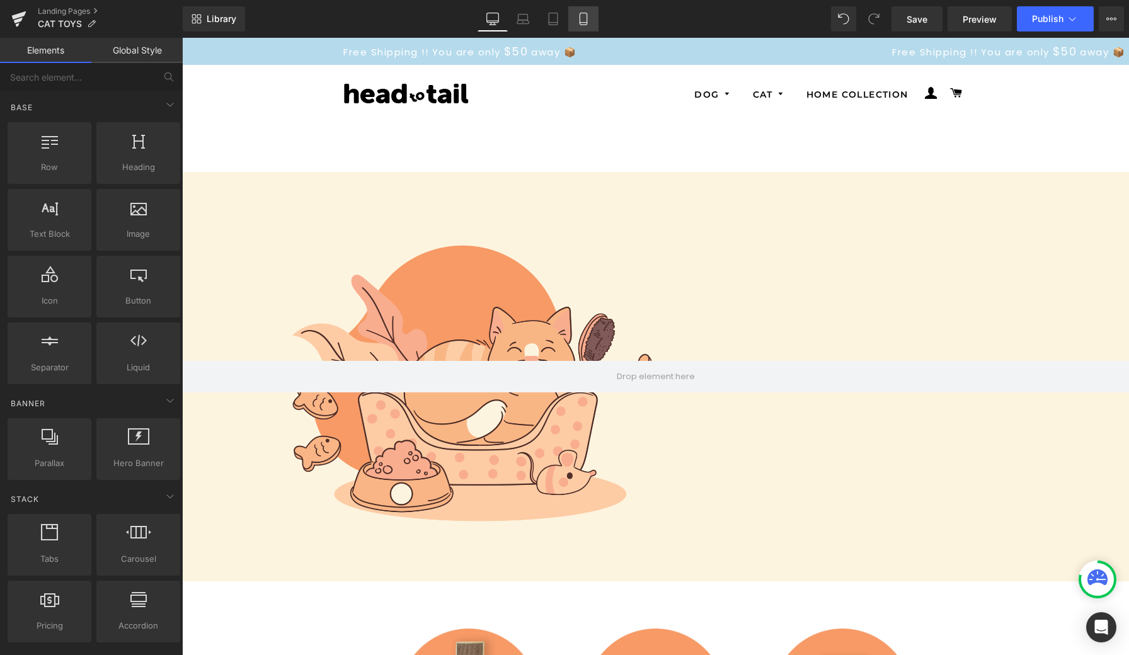
click at [586, 24] on icon at bounding box center [583, 19] width 13 height 13
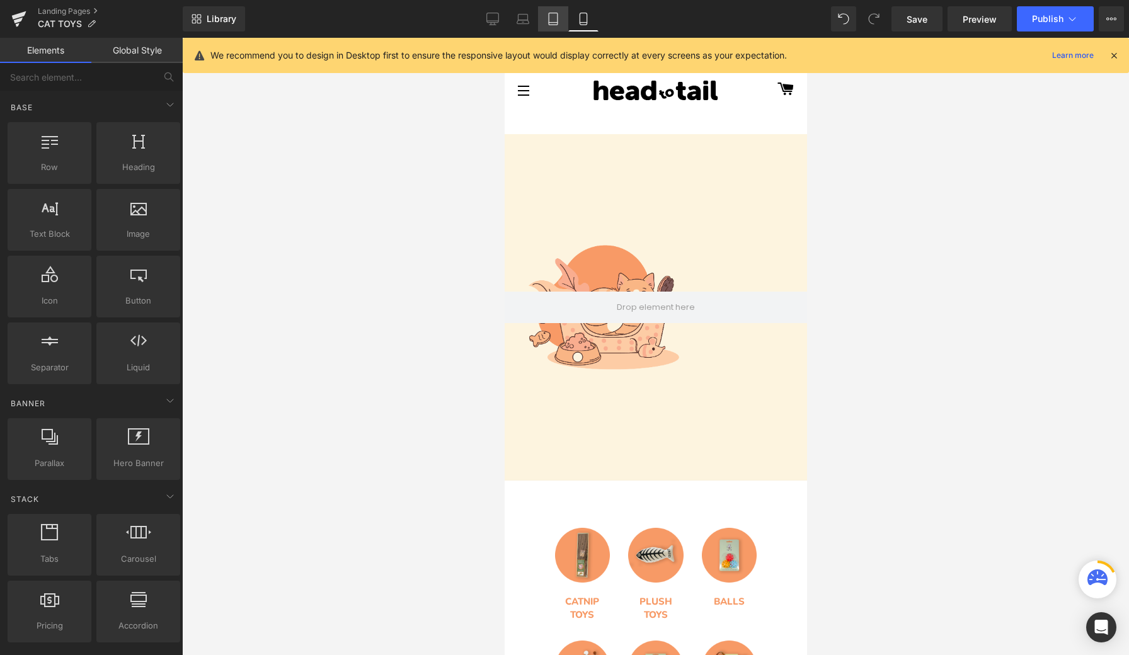
click at [551, 15] on icon at bounding box center [553, 19] width 13 height 13
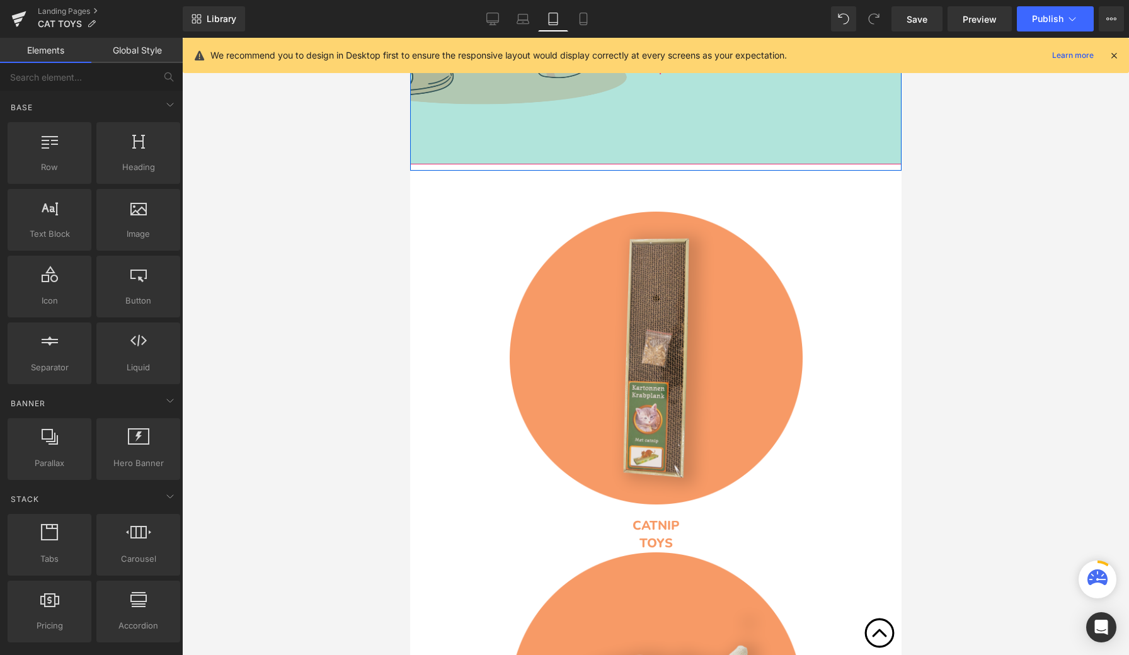
scroll to position [434, 0]
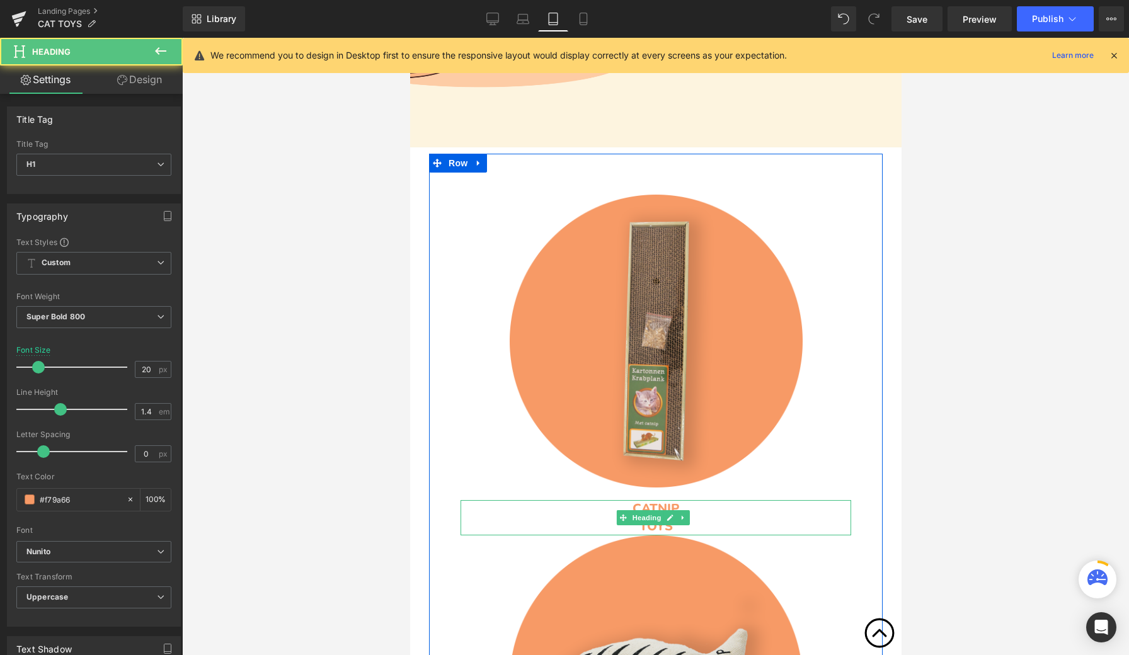
click at [503, 520] on h1 "TOYS" at bounding box center [655, 527] width 391 height 18
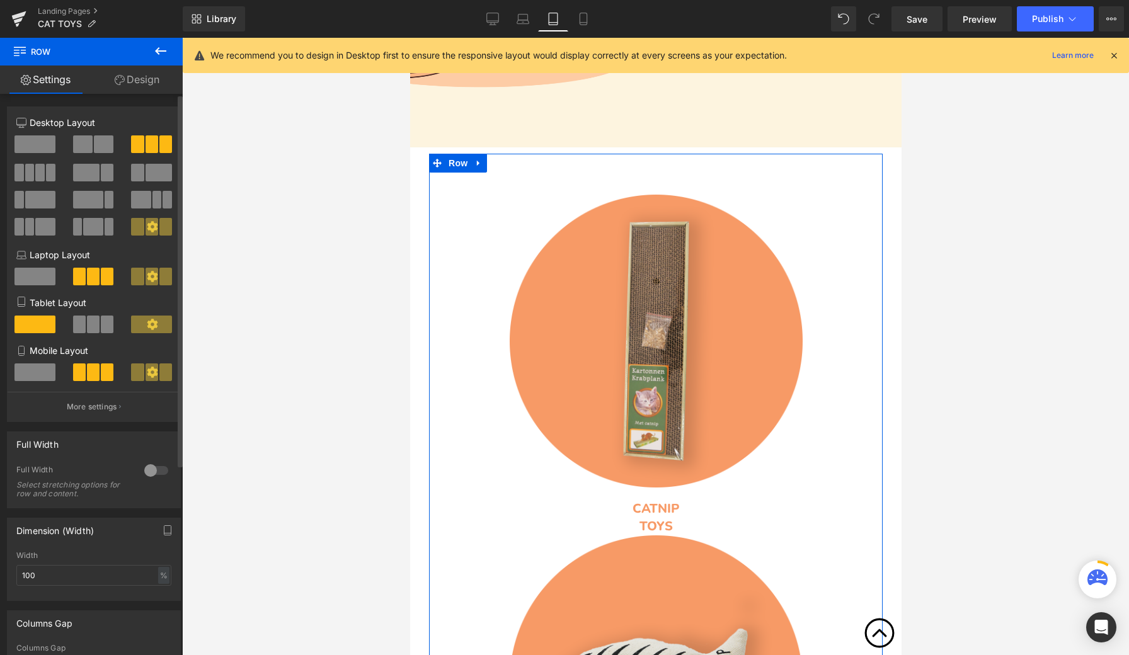
click at [97, 328] on button at bounding box center [94, 325] width 42 height 18
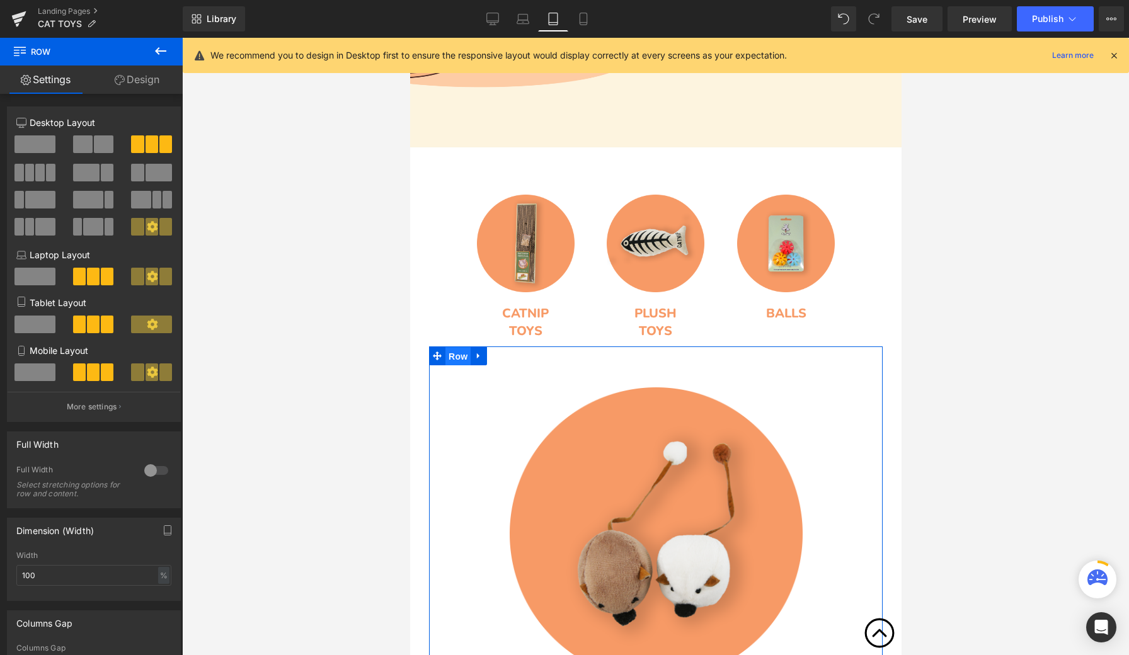
click at [455, 355] on span "Row" at bounding box center [457, 356] width 25 height 19
click at [94, 326] on span at bounding box center [93, 325] width 13 height 18
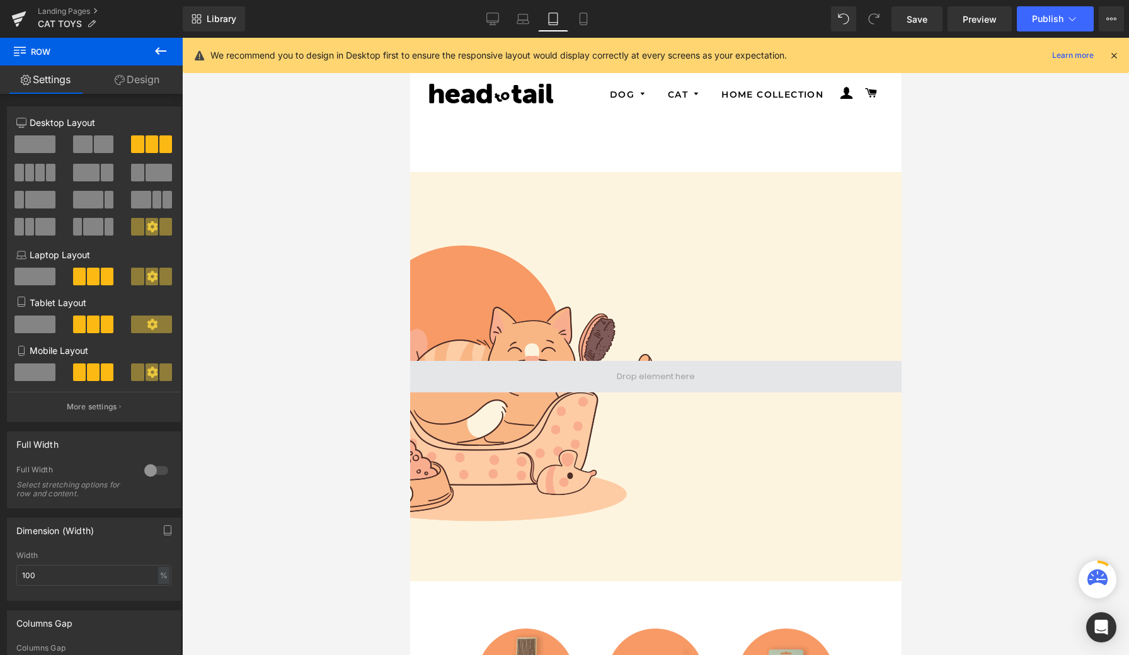
scroll to position [0, 0]
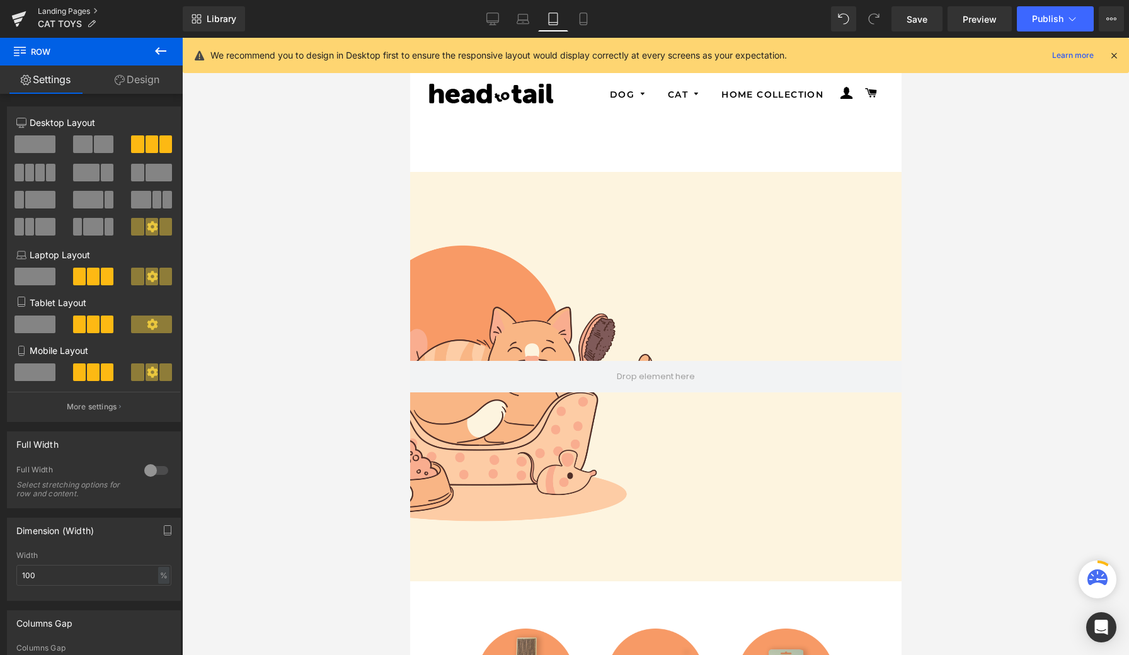
click at [78, 9] on link "Landing Pages" at bounding box center [110, 11] width 145 height 10
